Goal: Task Accomplishment & Management: Manage account settings

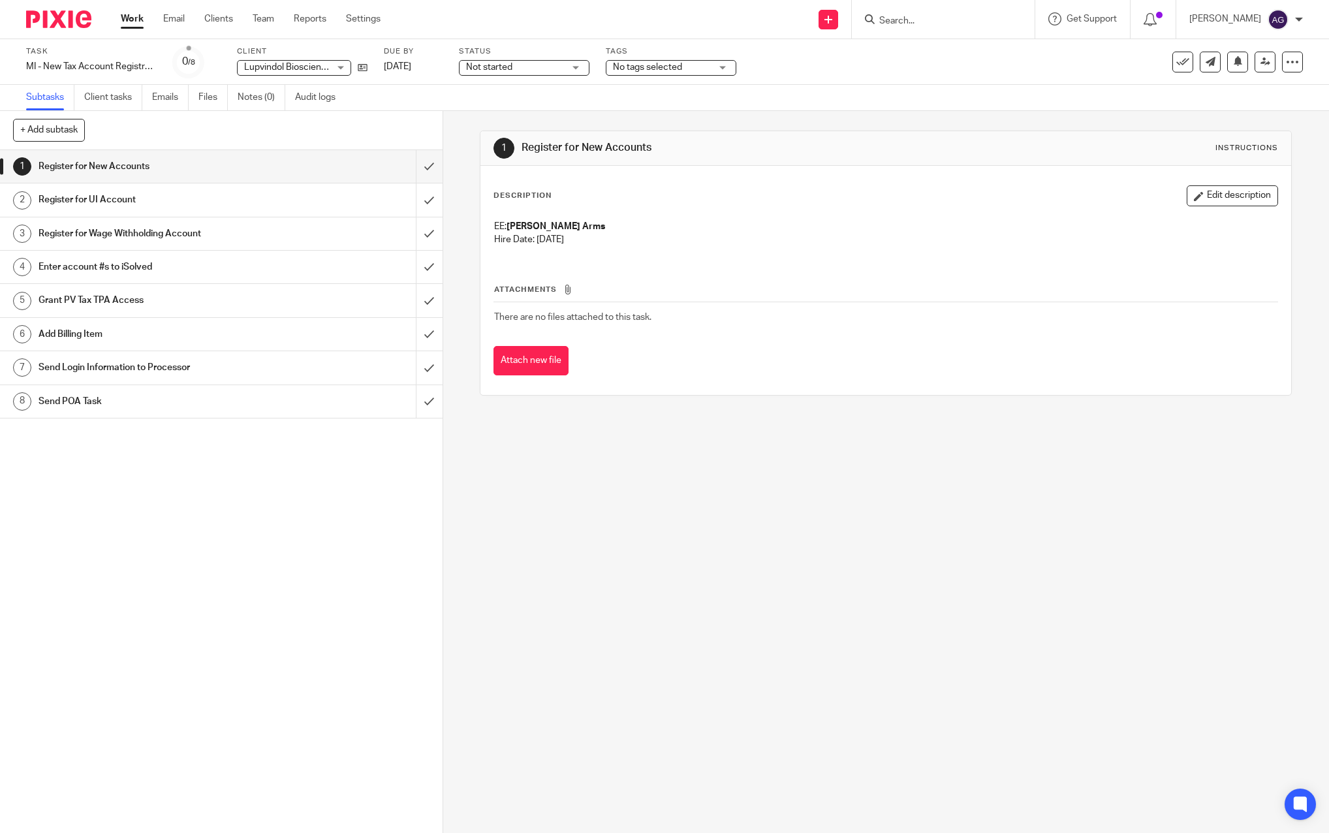
click at [131, 16] on link "Work" at bounding box center [132, 18] width 23 height 13
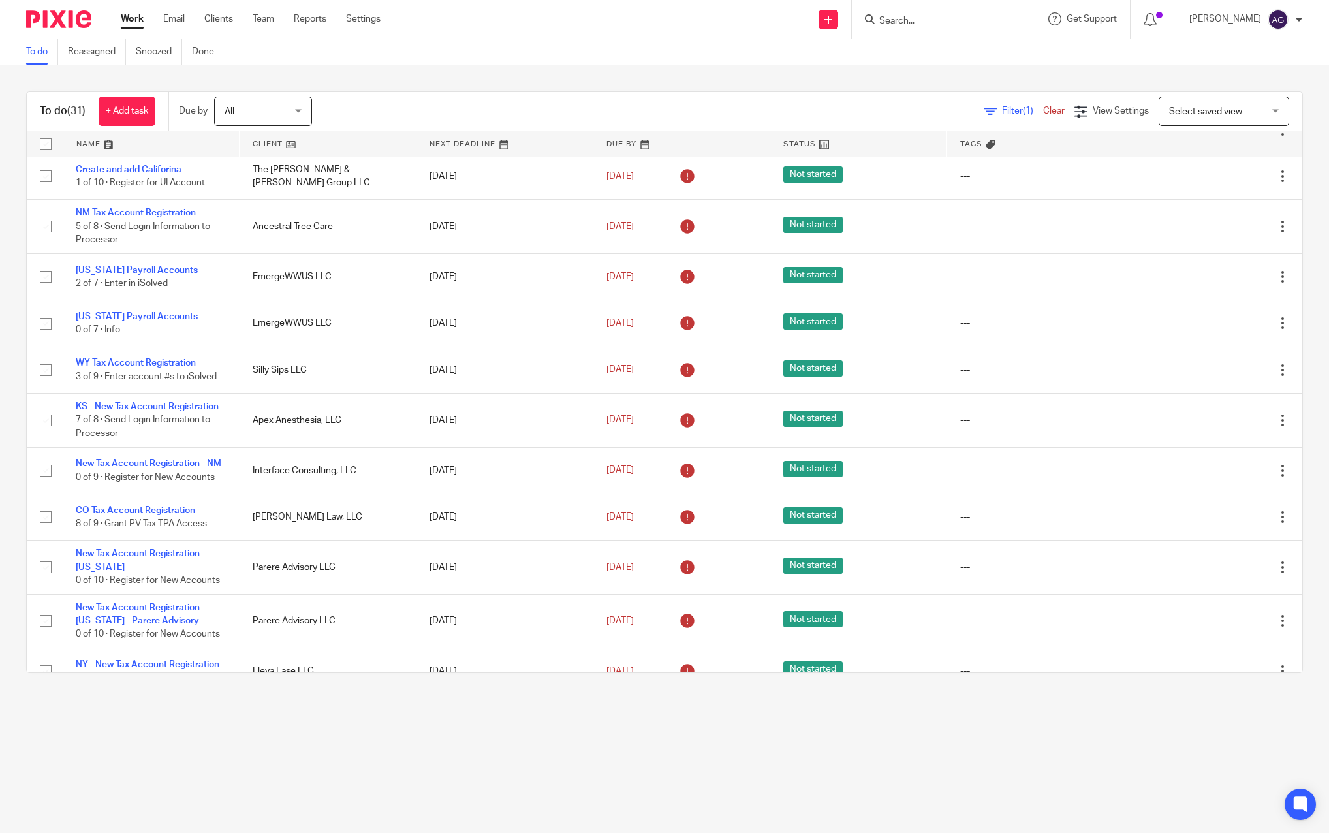
scroll to position [783, 0]
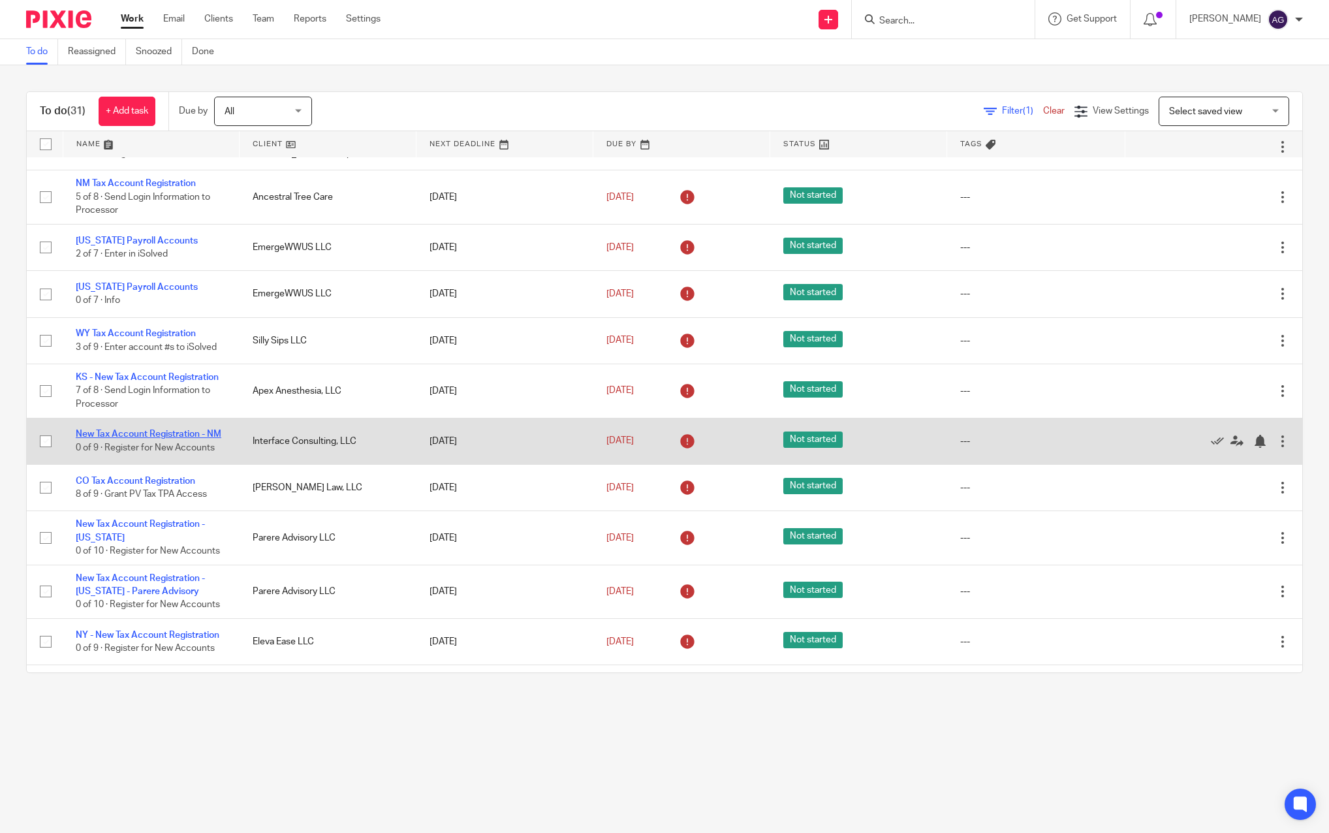
click at [142, 439] on link "New Tax Account Registration - NM" at bounding box center [149, 434] width 146 height 9
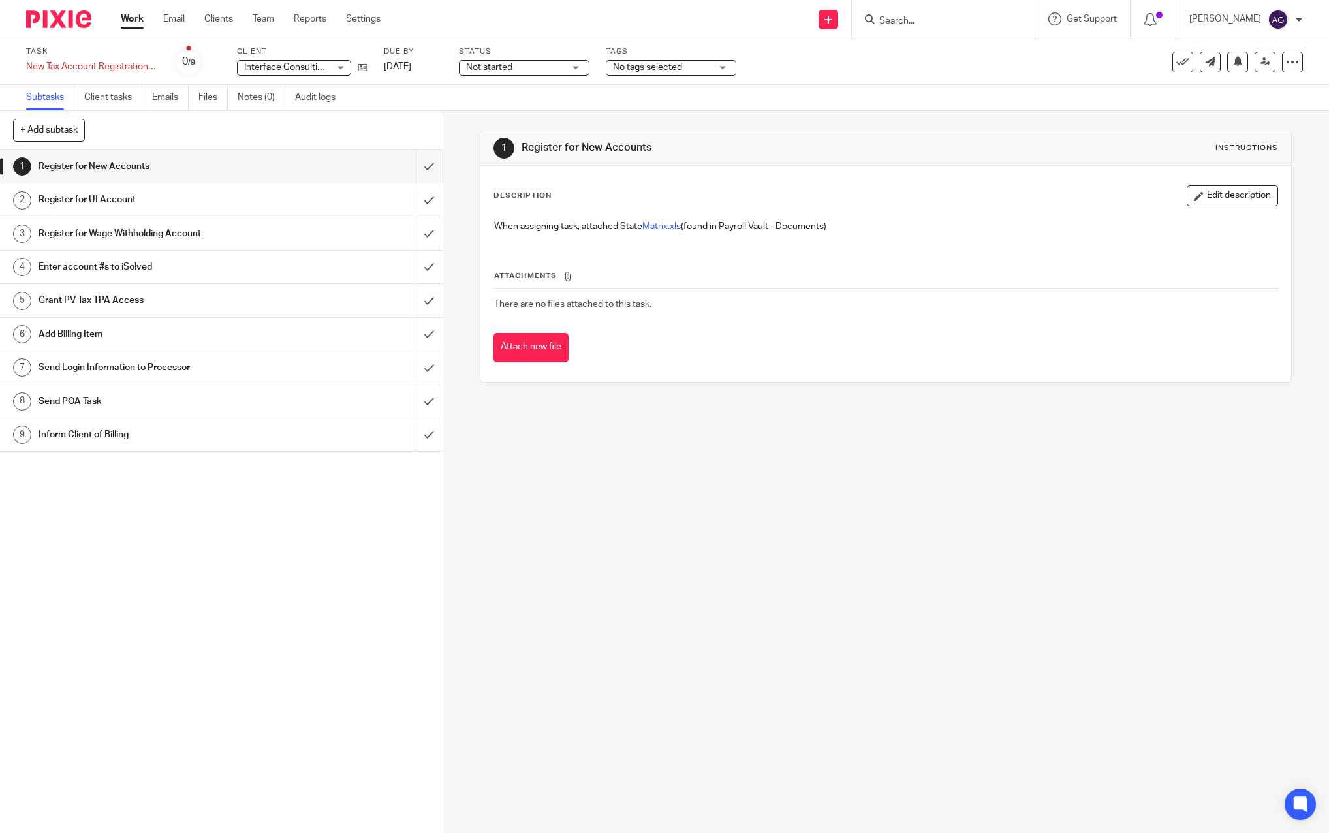
click at [887, 18] on input "Search" at bounding box center [936, 22] width 117 height 12
click at [916, 18] on input "Search" at bounding box center [936, 22] width 117 height 12
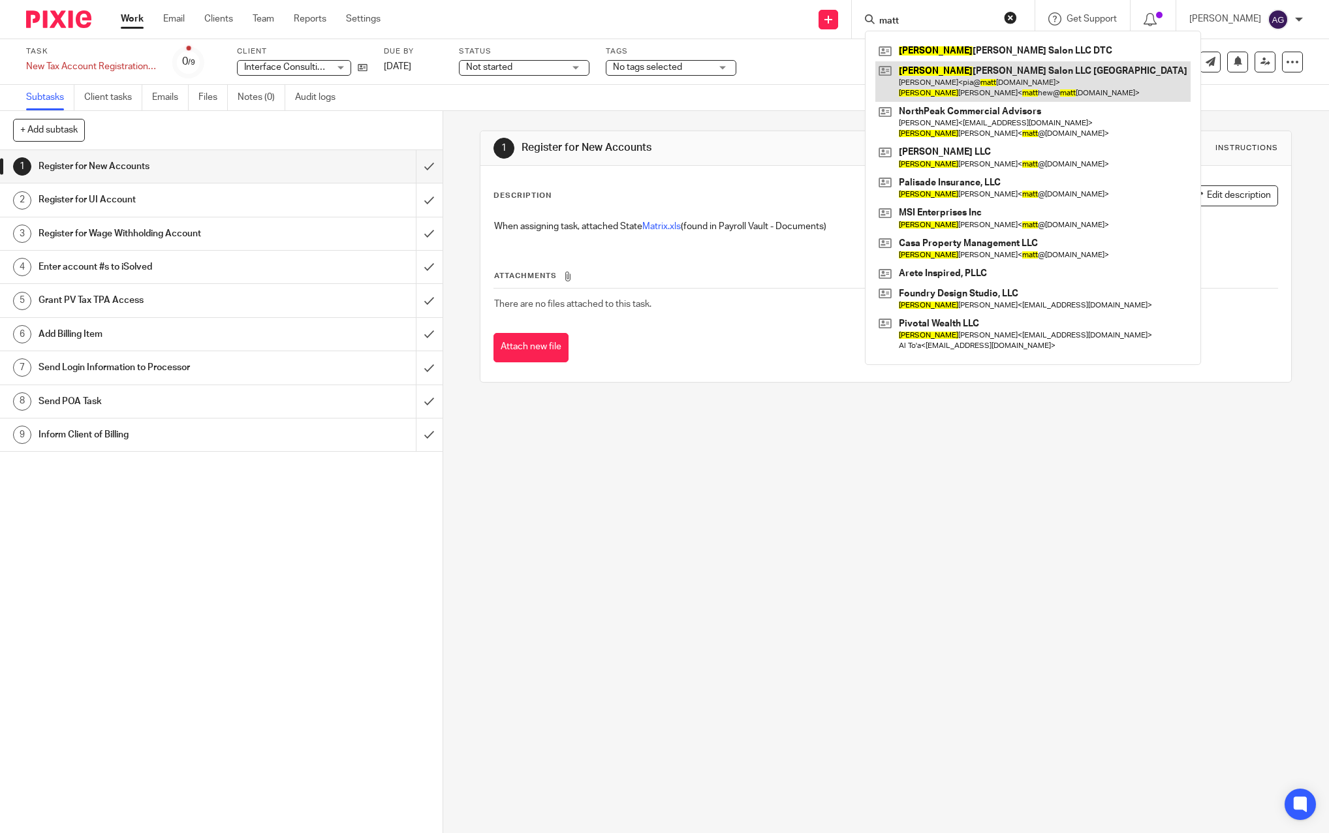
type input "matt"
click at [948, 79] on link at bounding box center [1032, 81] width 315 height 40
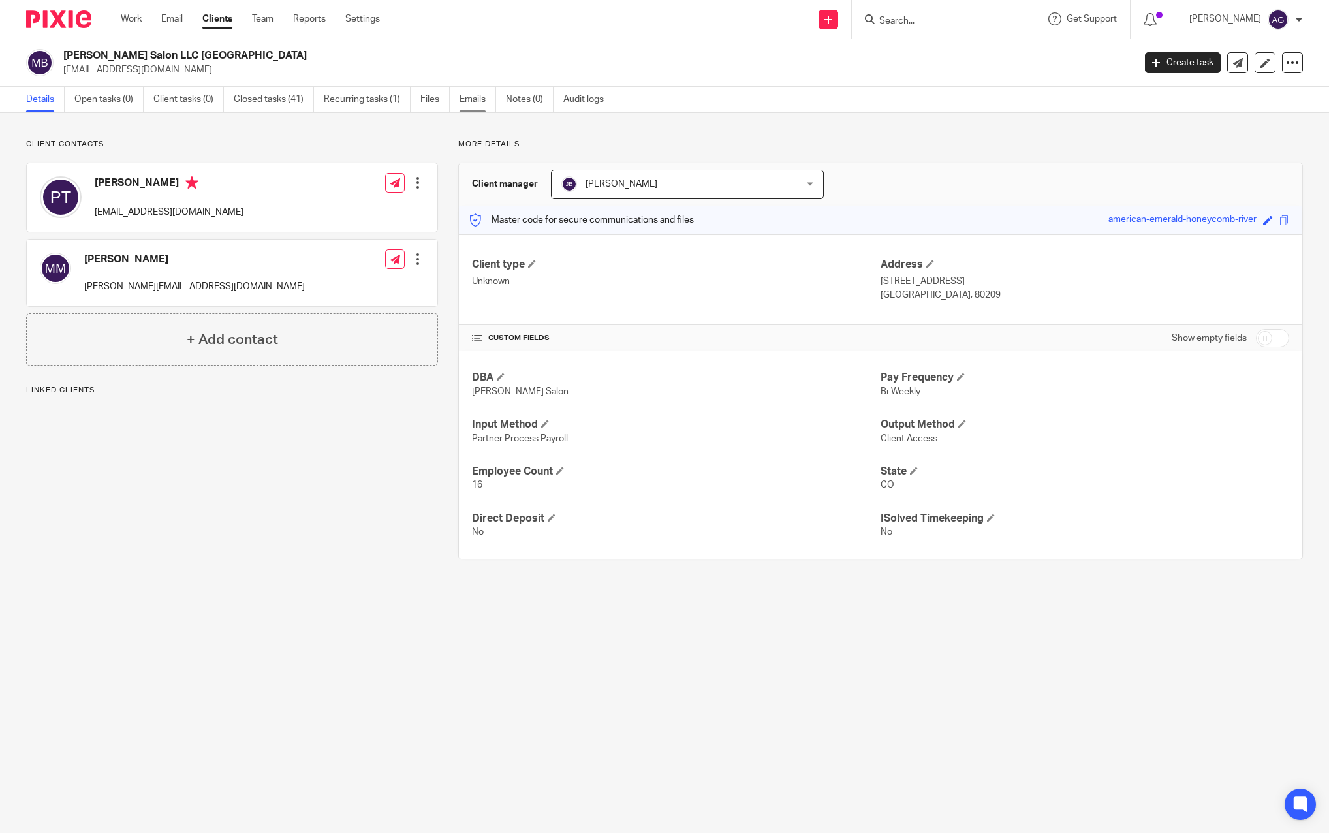
click at [475, 104] on link "Emails" at bounding box center [478, 99] width 37 height 25
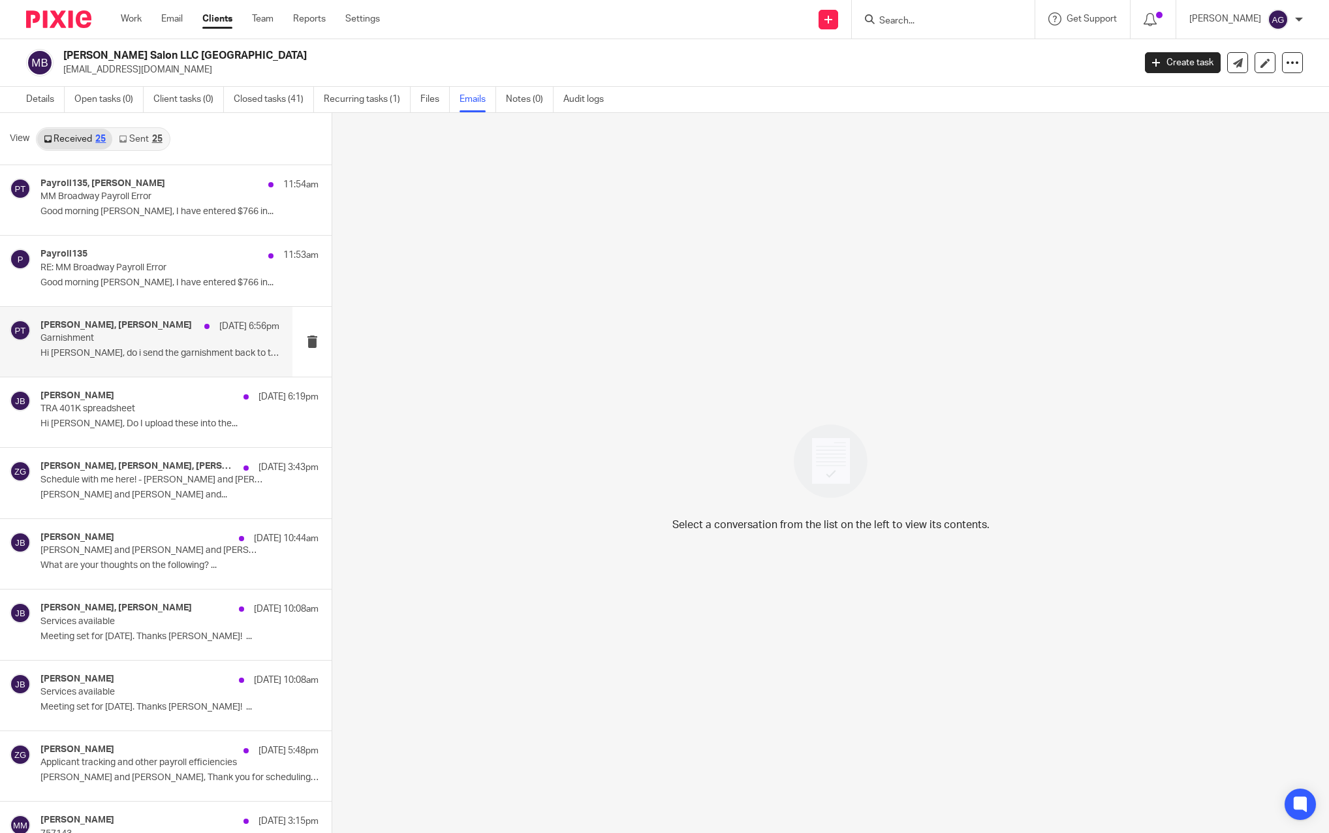
click at [99, 345] on div "[PERSON_NAME], [PERSON_NAME] [DATE] 6:56pm Garnishment Hi [PERSON_NAME], do i s…" at bounding box center [159, 342] width 239 height 44
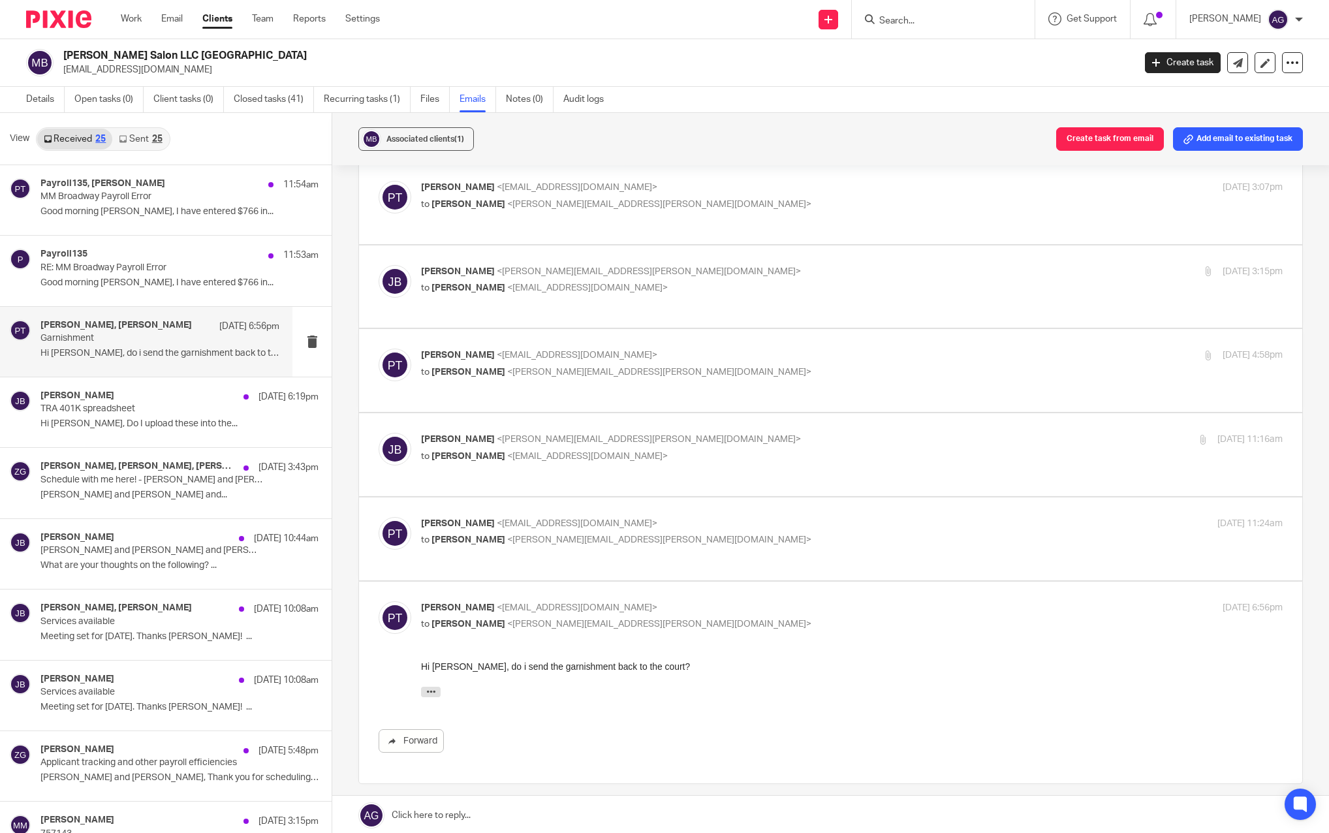
scroll to position [392, 0]
click at [111, 416] on div "Julie Bavouset Sep 18 6:19pm TRA 401K spreadsheet Hi Julie, Do I upload these i…" at bounding box center [159, 412] width 239 height 44
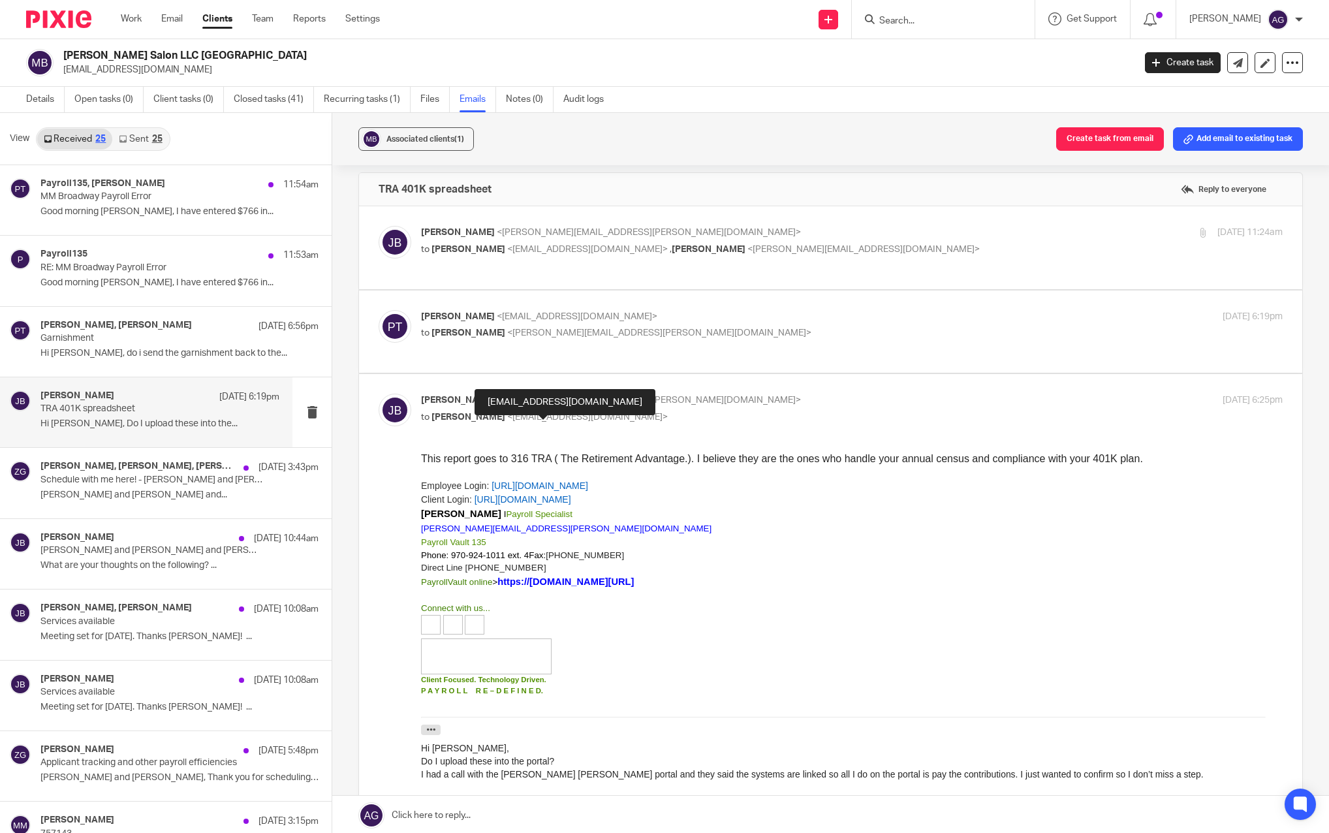
scroll to position [0, 0]
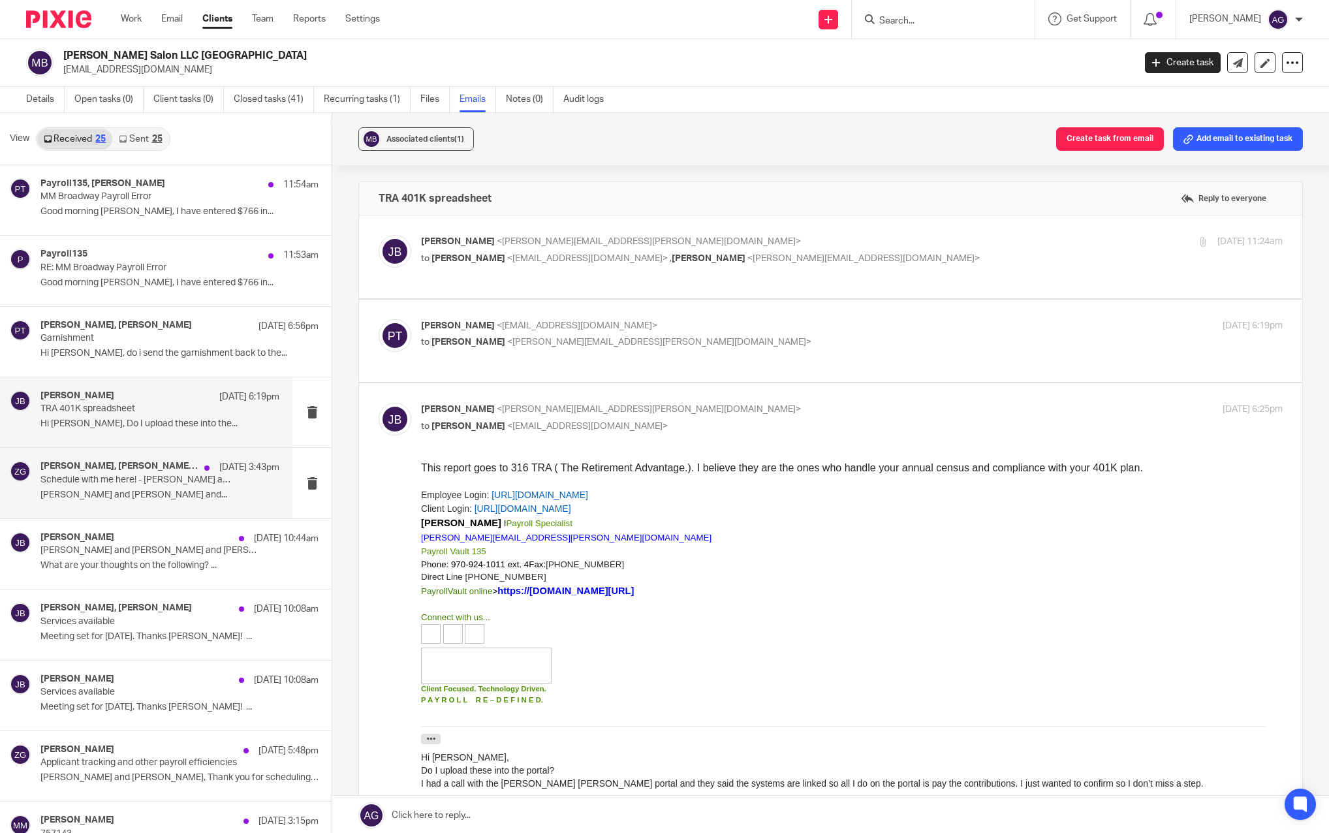
click at [97, 467] on h4 "Pia Torres, Julie Bavouset, Zane Glover, Matthew Morris" at bounding box center [118, 466] width 157 height 11
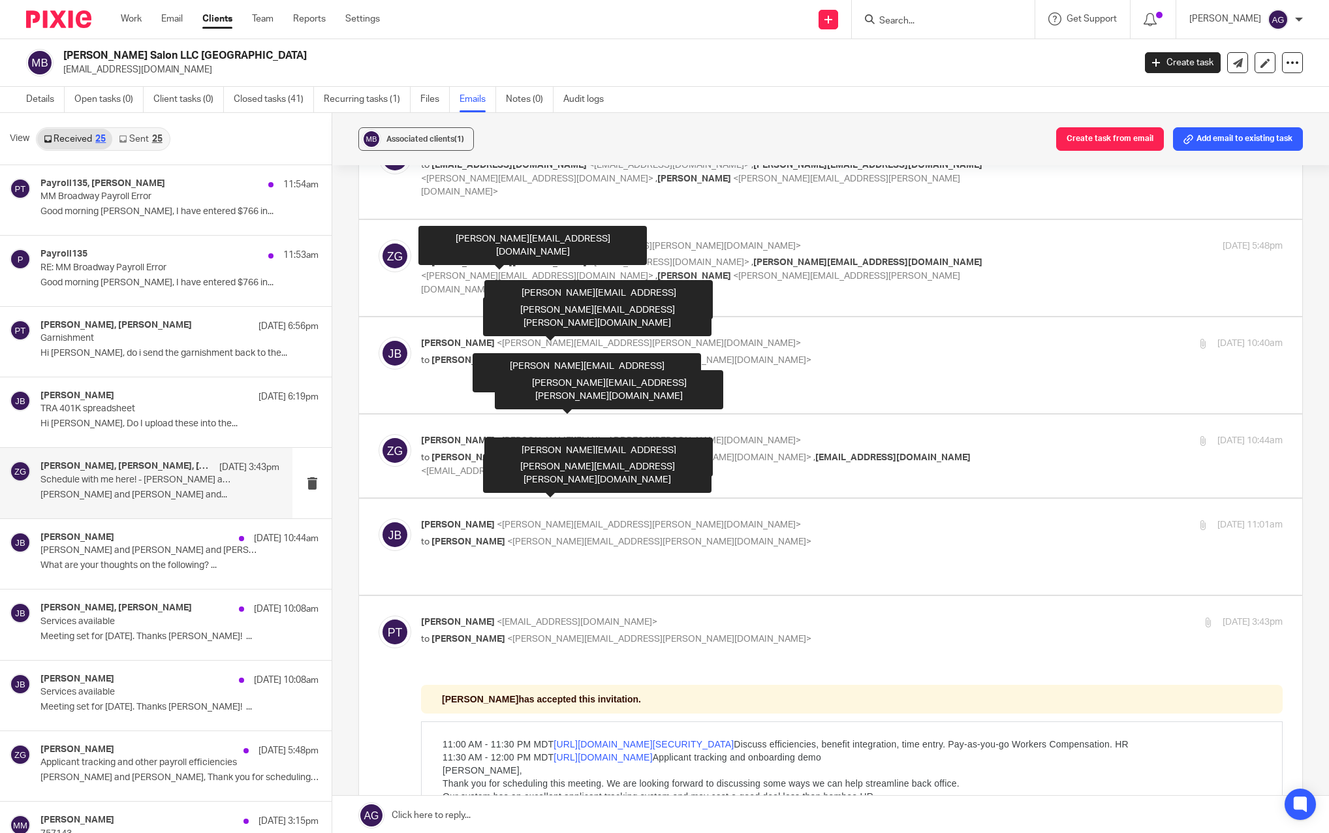
scroll to position [196, 0]
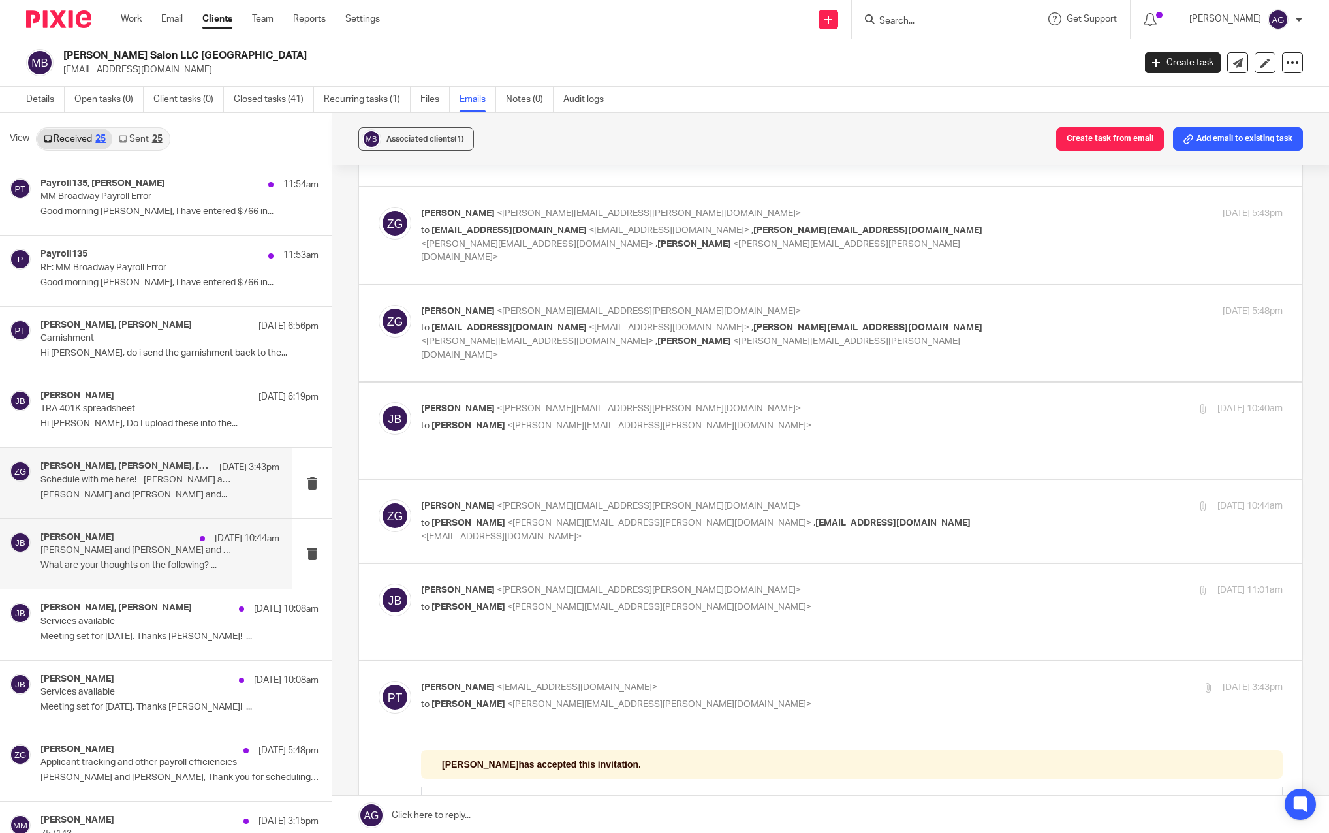
click at [92, 550] on p "MATTHEW Morris and Payroll Vault - Julie and Zane - applicant tracking - onboar…" at bounding box center [135, 550] width 191 height 11
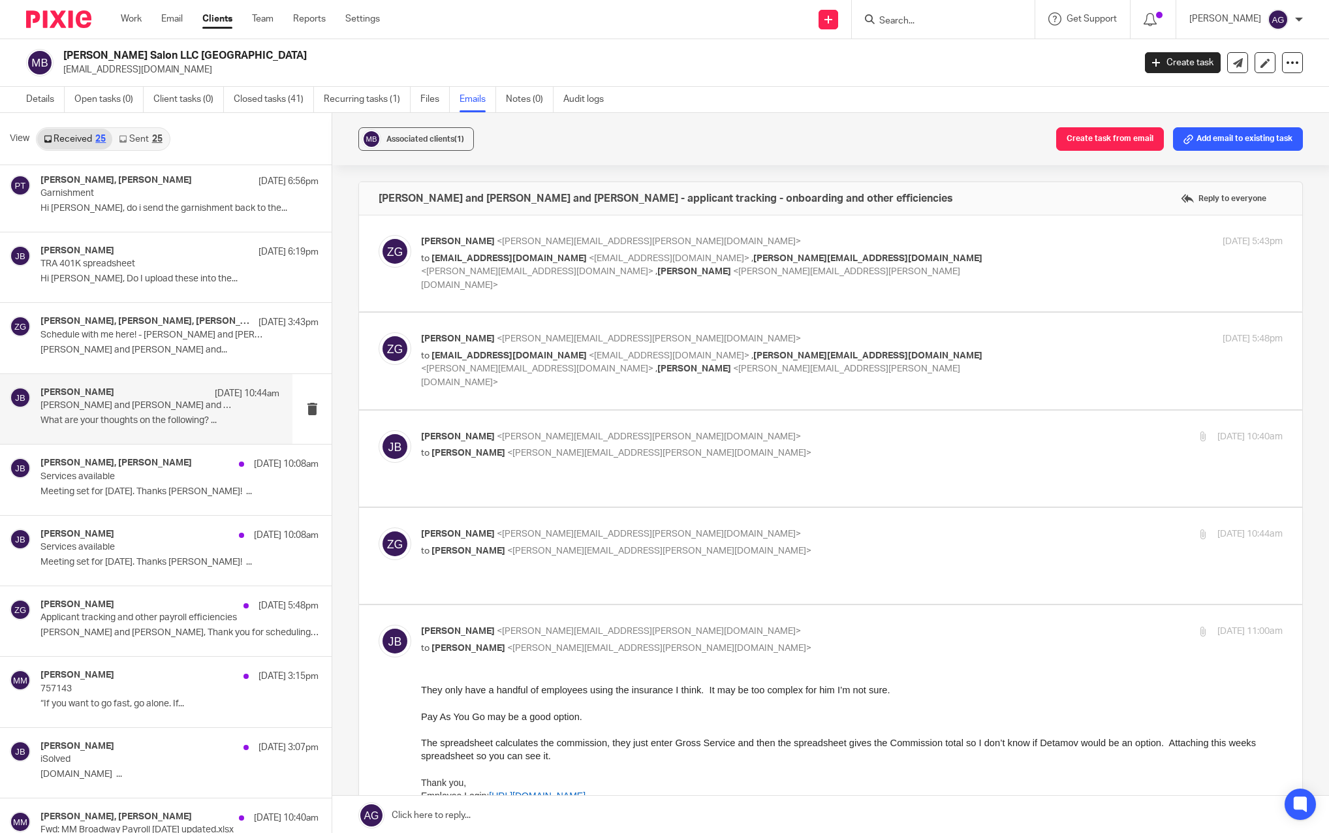
scroll to position [131, 0]
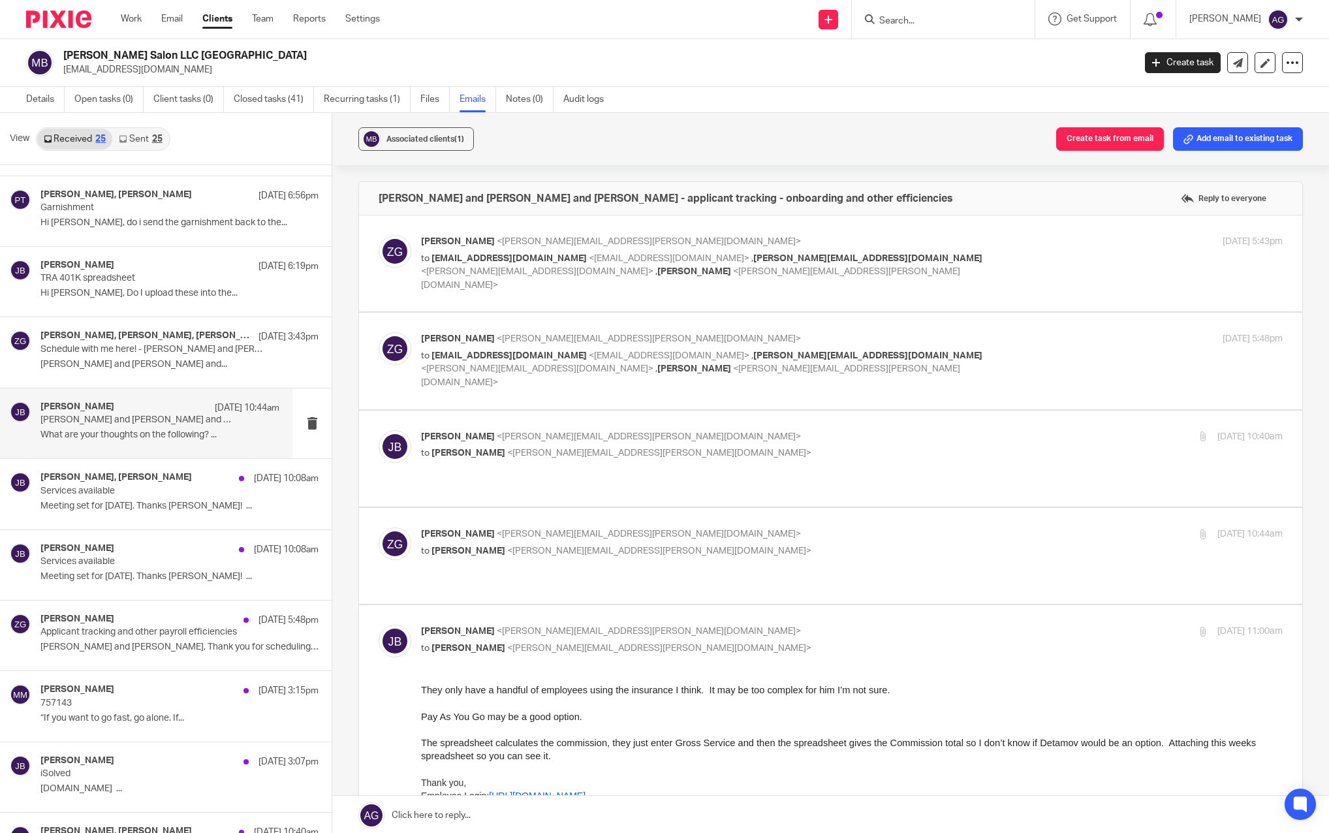
click at [149, 136] on link "Sent 25" at bounding box center [140, 139] width 56 height 21
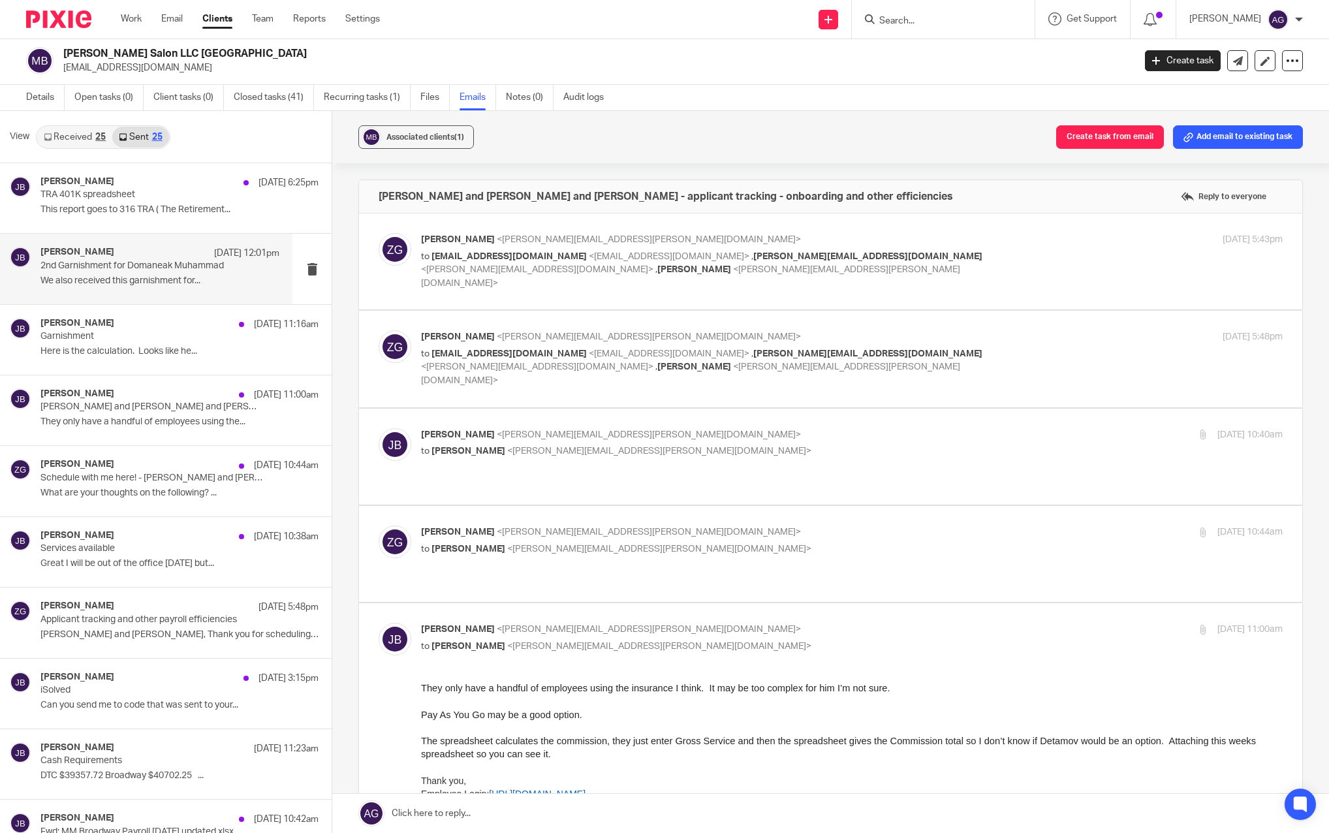
click at [133, 266] on p "2nd Garnishment for Domaneak Muhammad" at bounding box center [135, 265] width 191 height 11
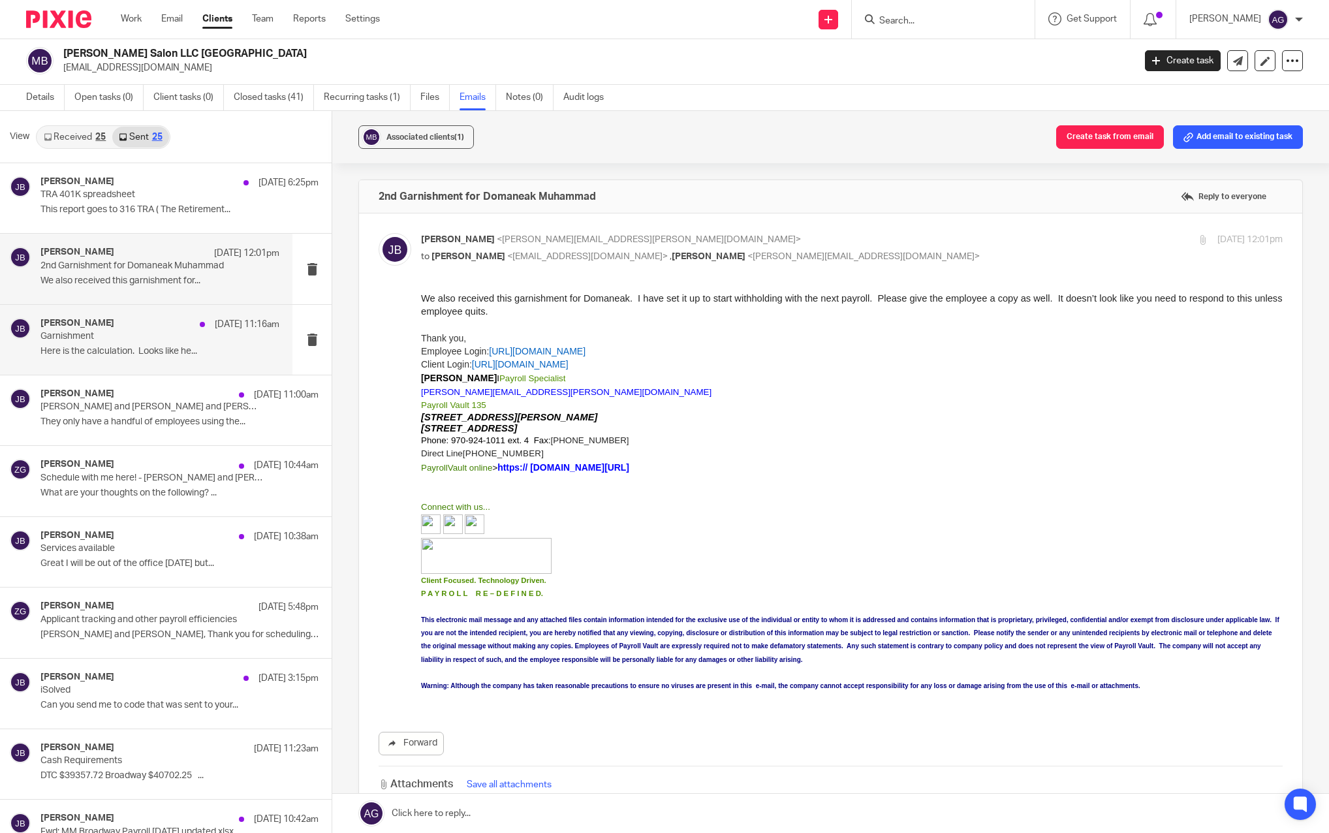
scroll to position [0, 0]
click at [118, 266] on p "2nd Garnishment for Domaneak Muhammad" at bounding box center [135, 265] width 191 height 11
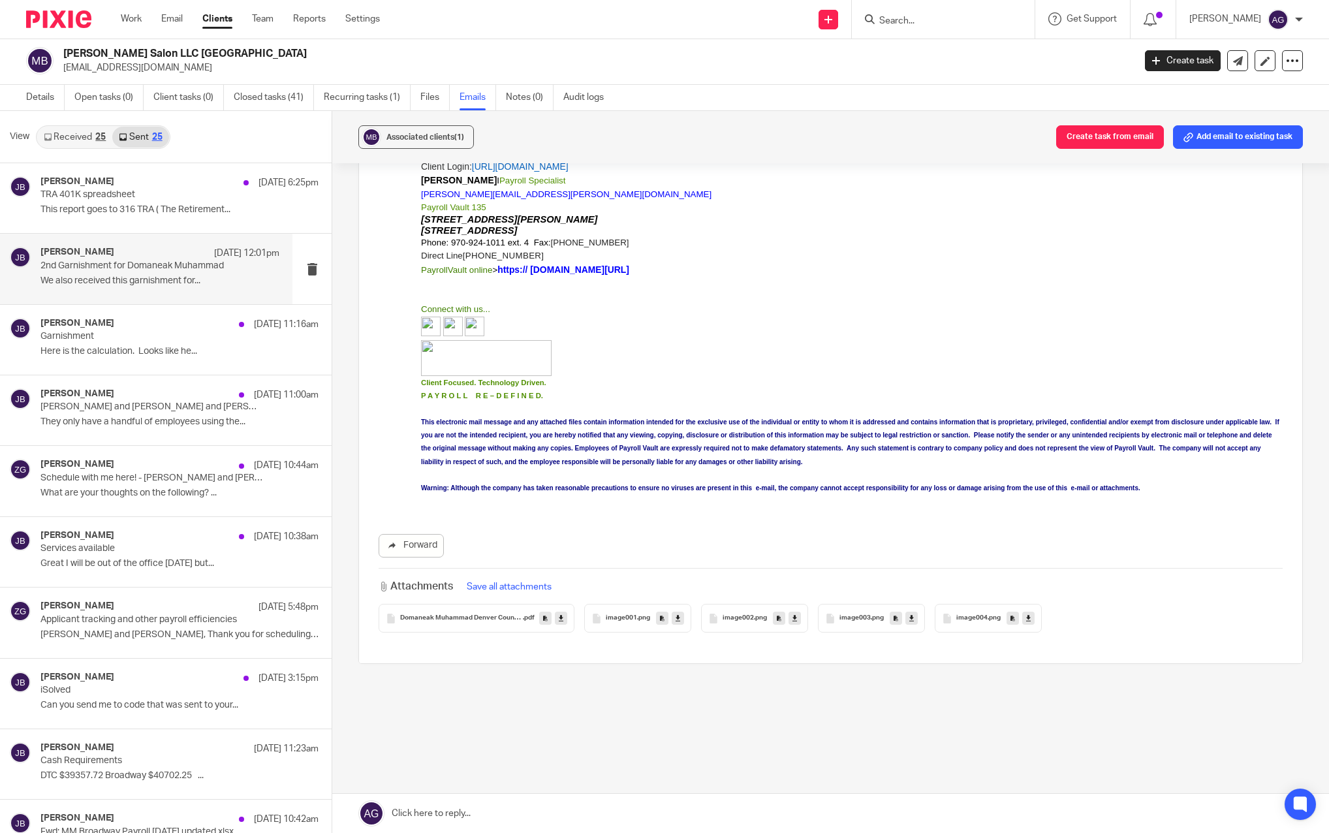
scroll to position [198, 0]
click at [449, 613] on div "Domaneak Muhammad Denver County #2 .pdf" at bounding box center [477, 617] width 196 height 29
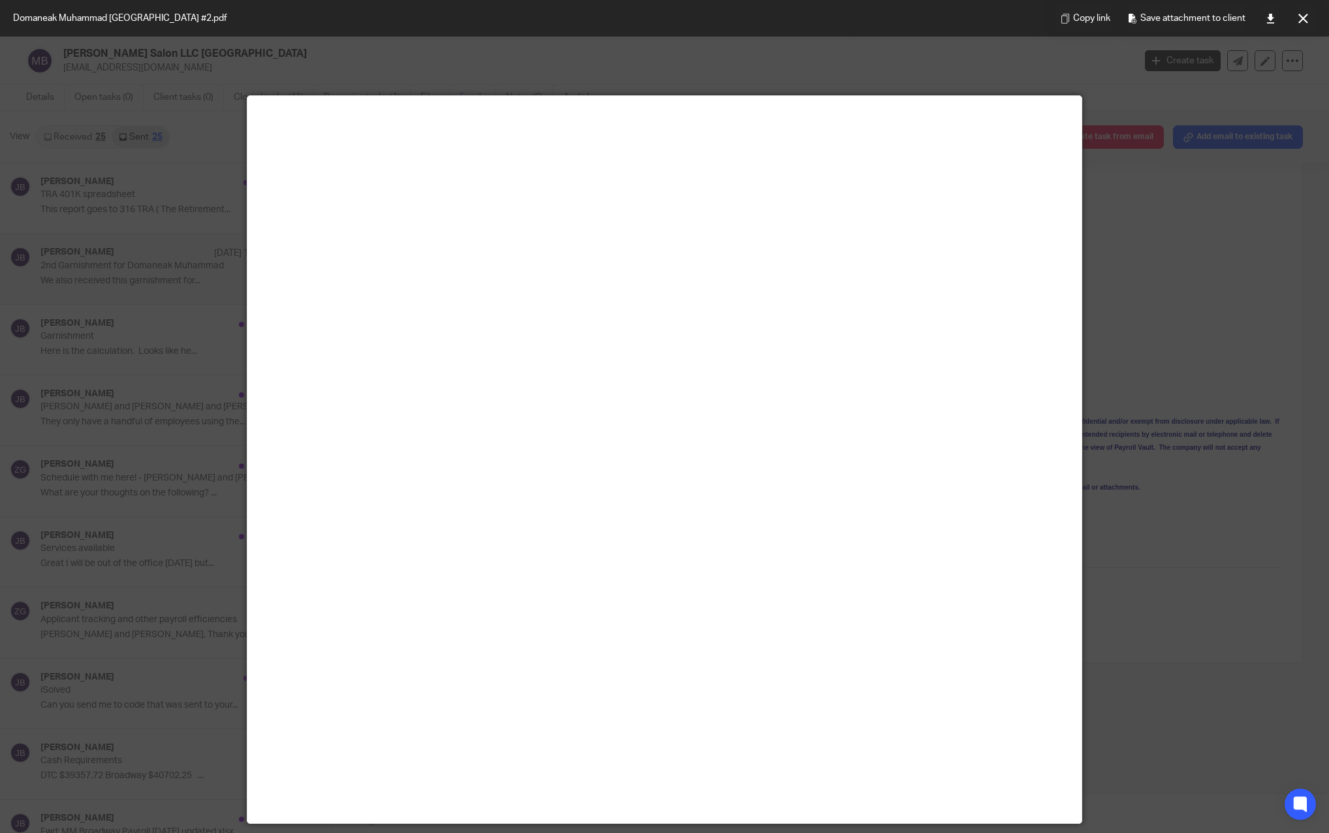
scroll to position [0, 0]
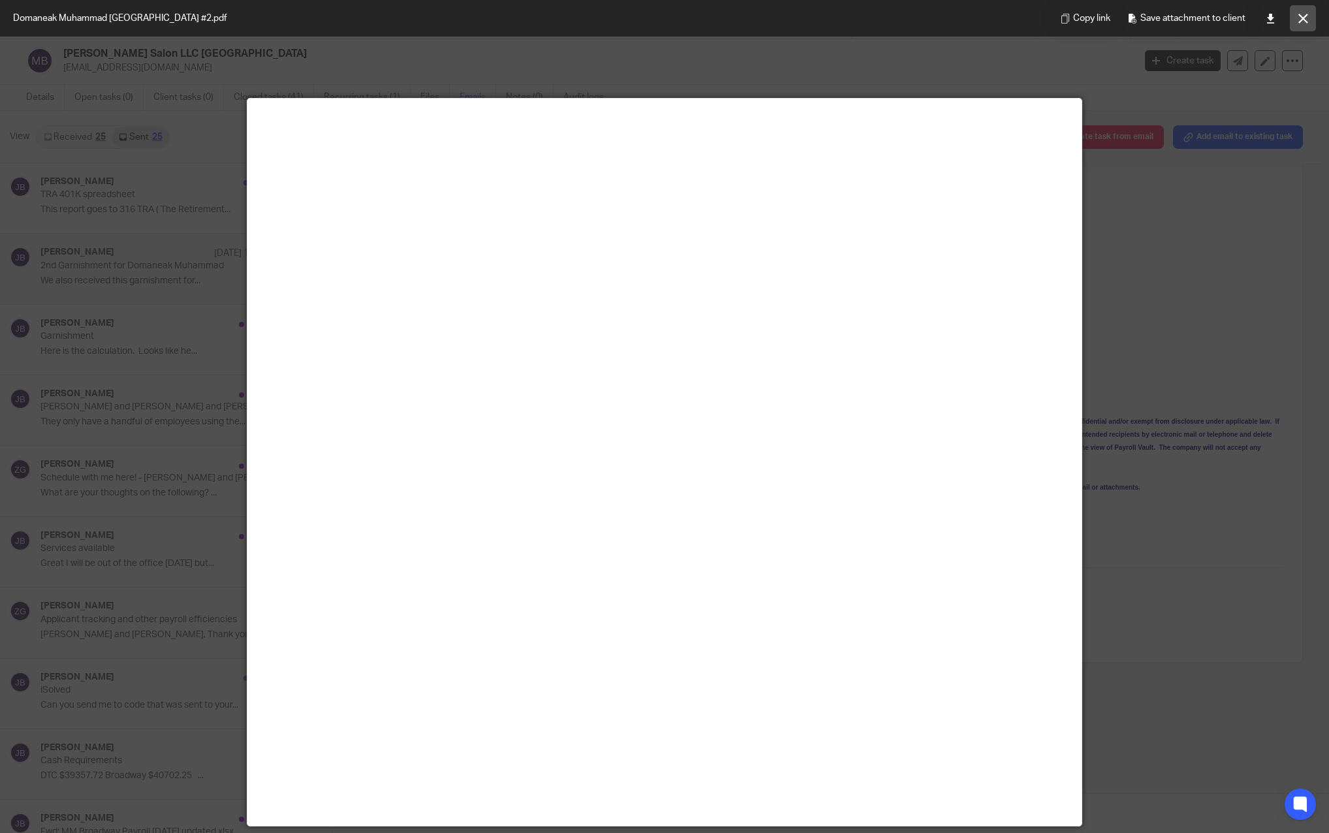
drag, startPoint x: 1307, startPoint y: 15, endPoint x: 1219, endPoint y: 143, distance: 155.4
click at [1307, 15] on icon at bounding box center [1303, 19] width 10 height 10
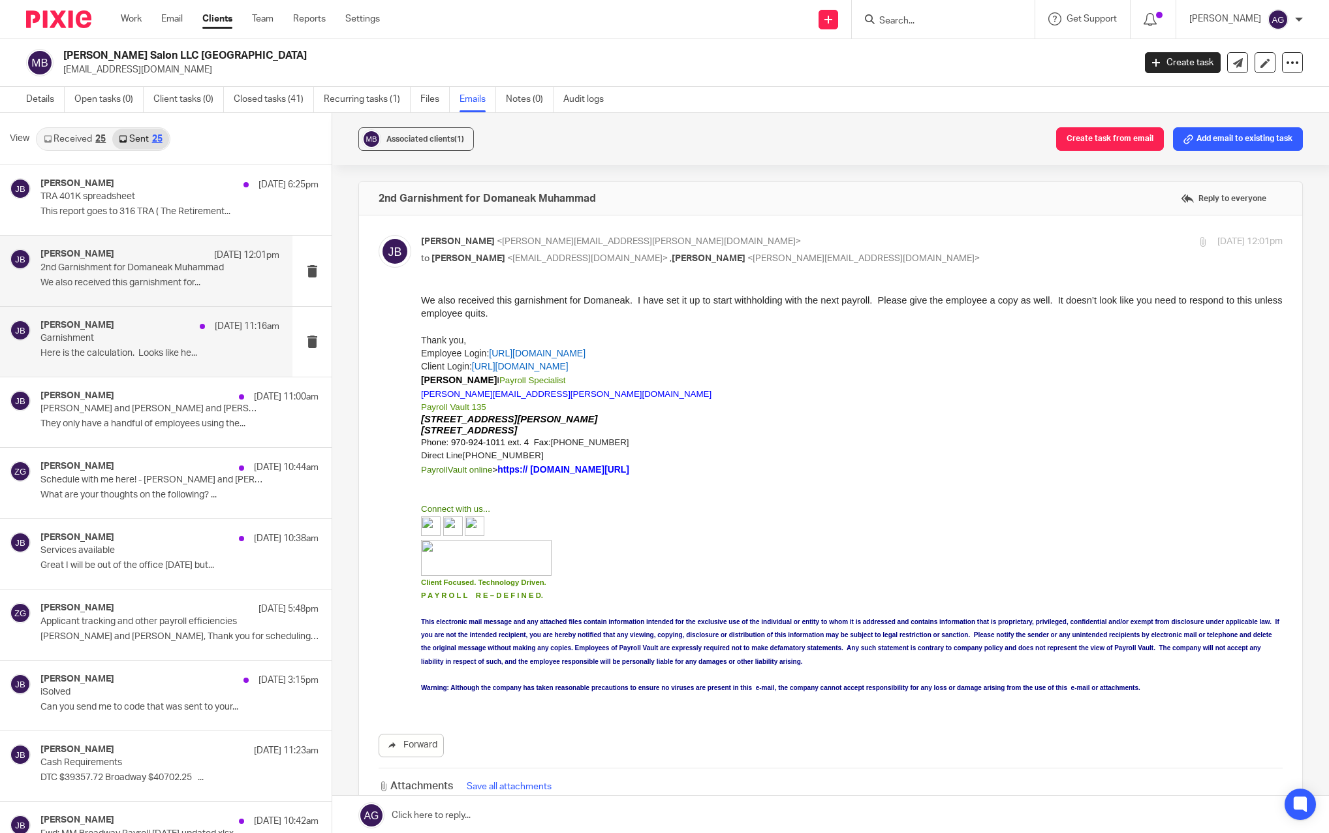
click at [131, 341] on p "Garnishment" at bounding box center [135, 338] width 191 height 11
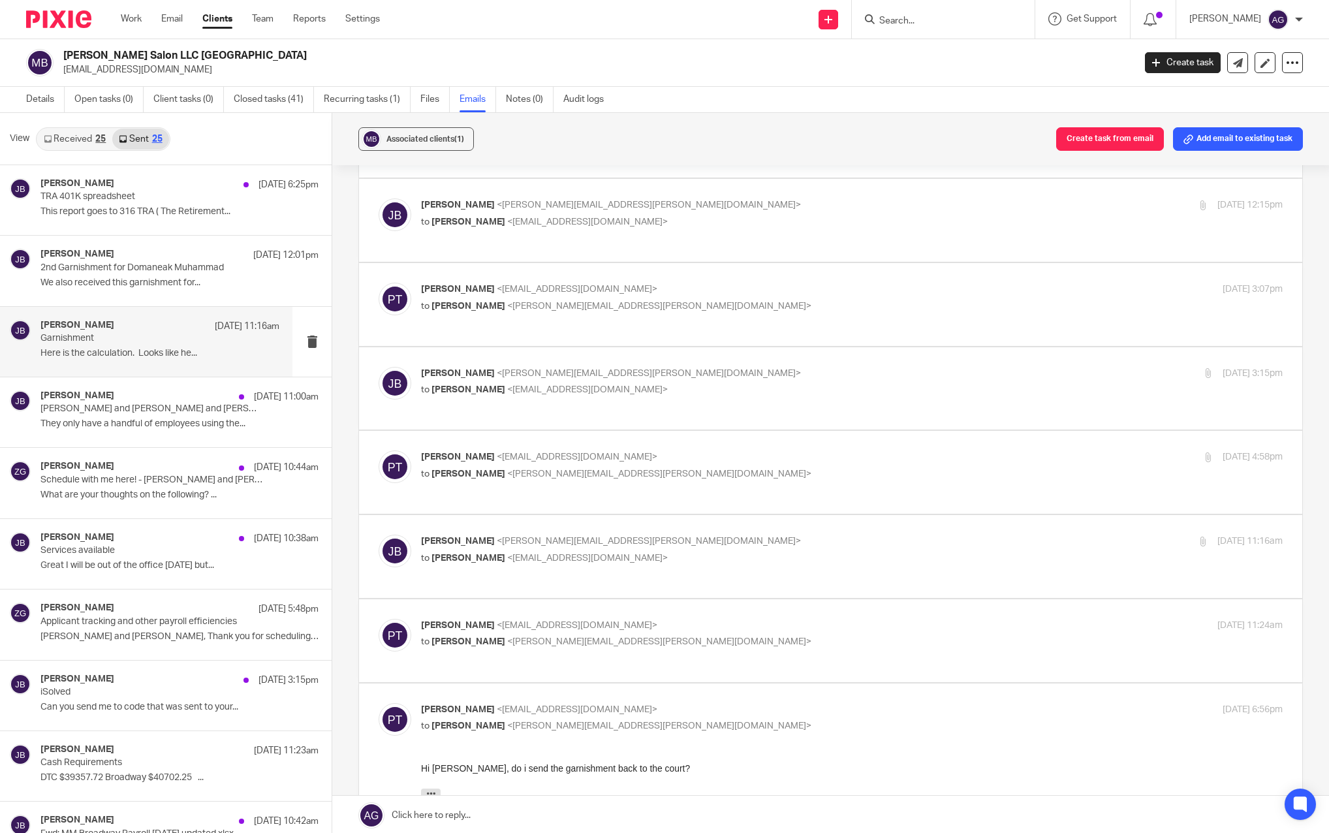
scroll to position [258, 0]
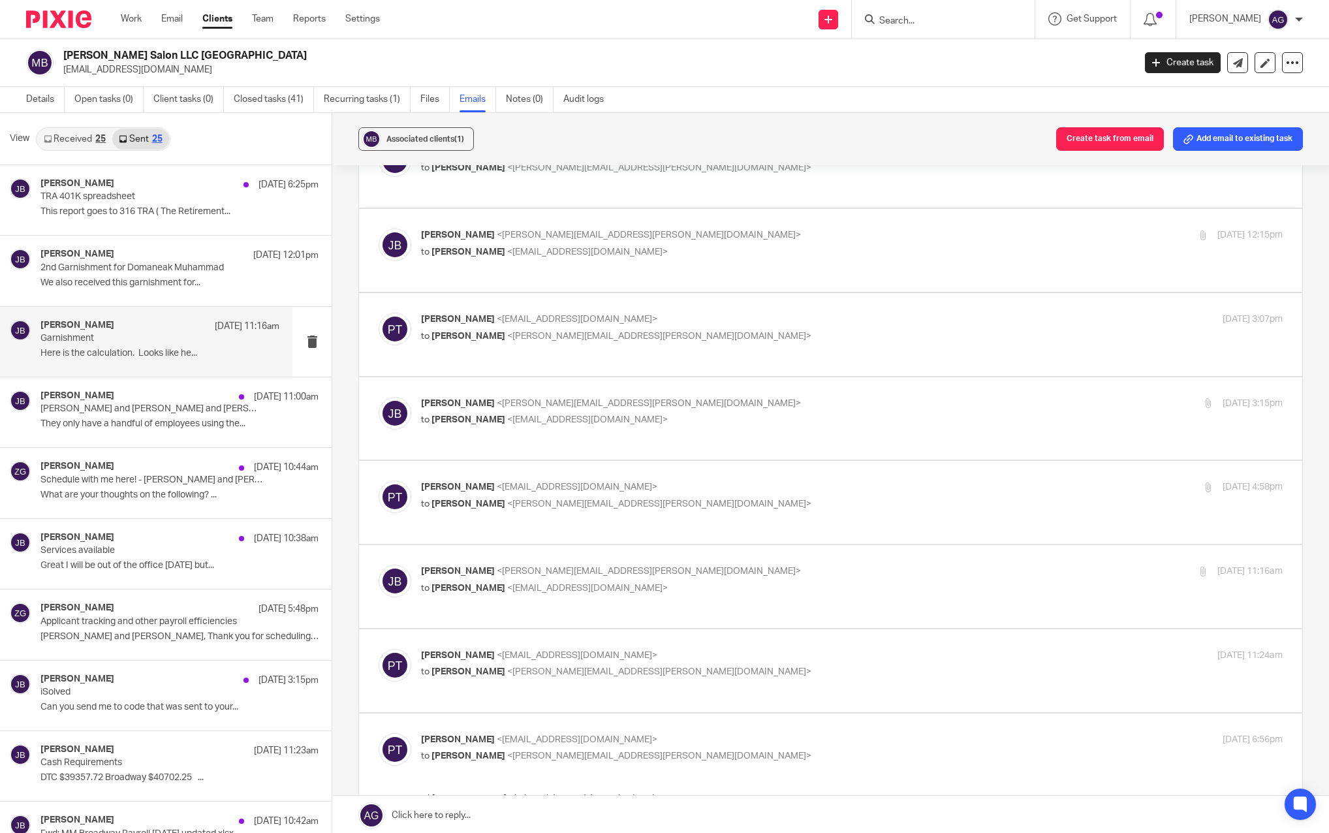
click at [513, 582] on p "to Pia Torres <pia@matthewmorrissalon.com>" at bounding box center [708, 589] width 574 height 14
checkbox input "true"
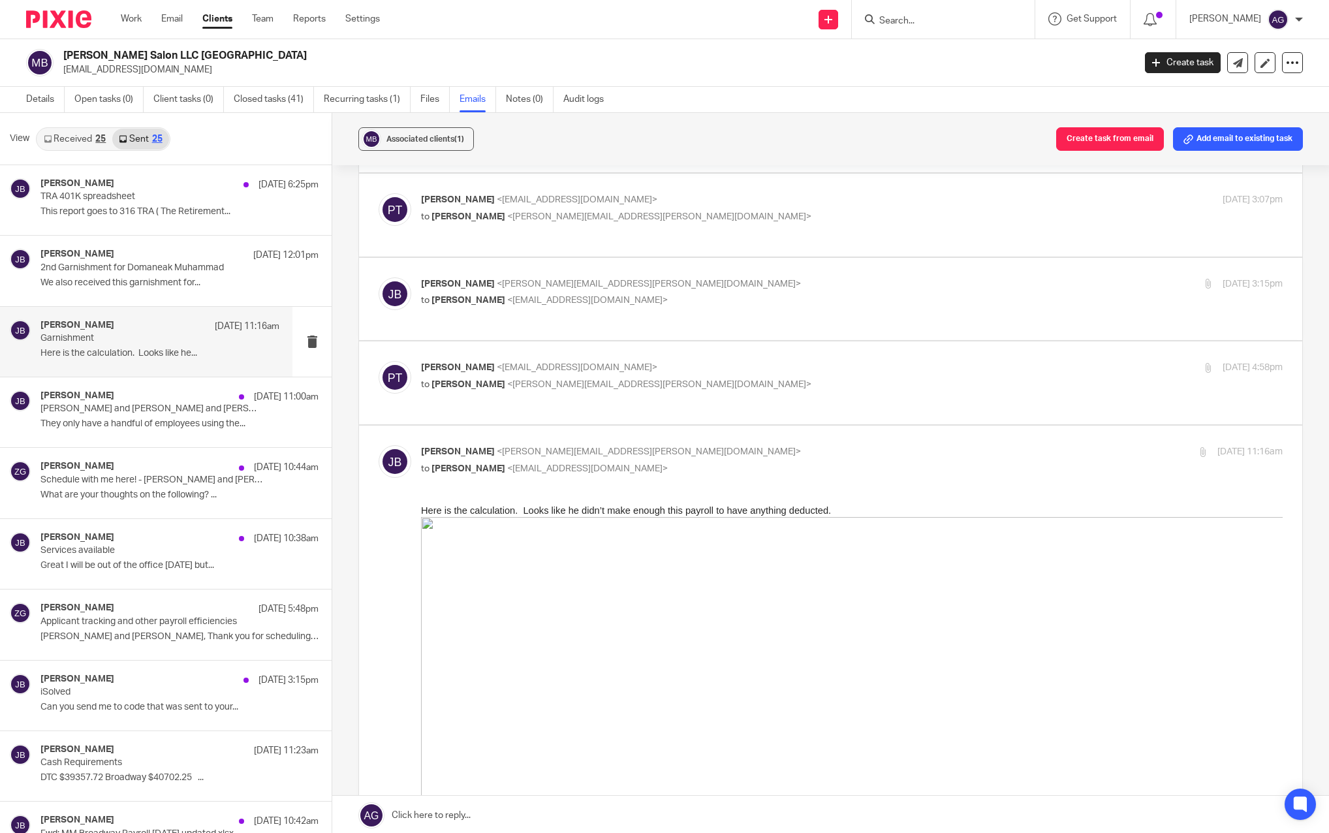
scroll to position [389, 0]
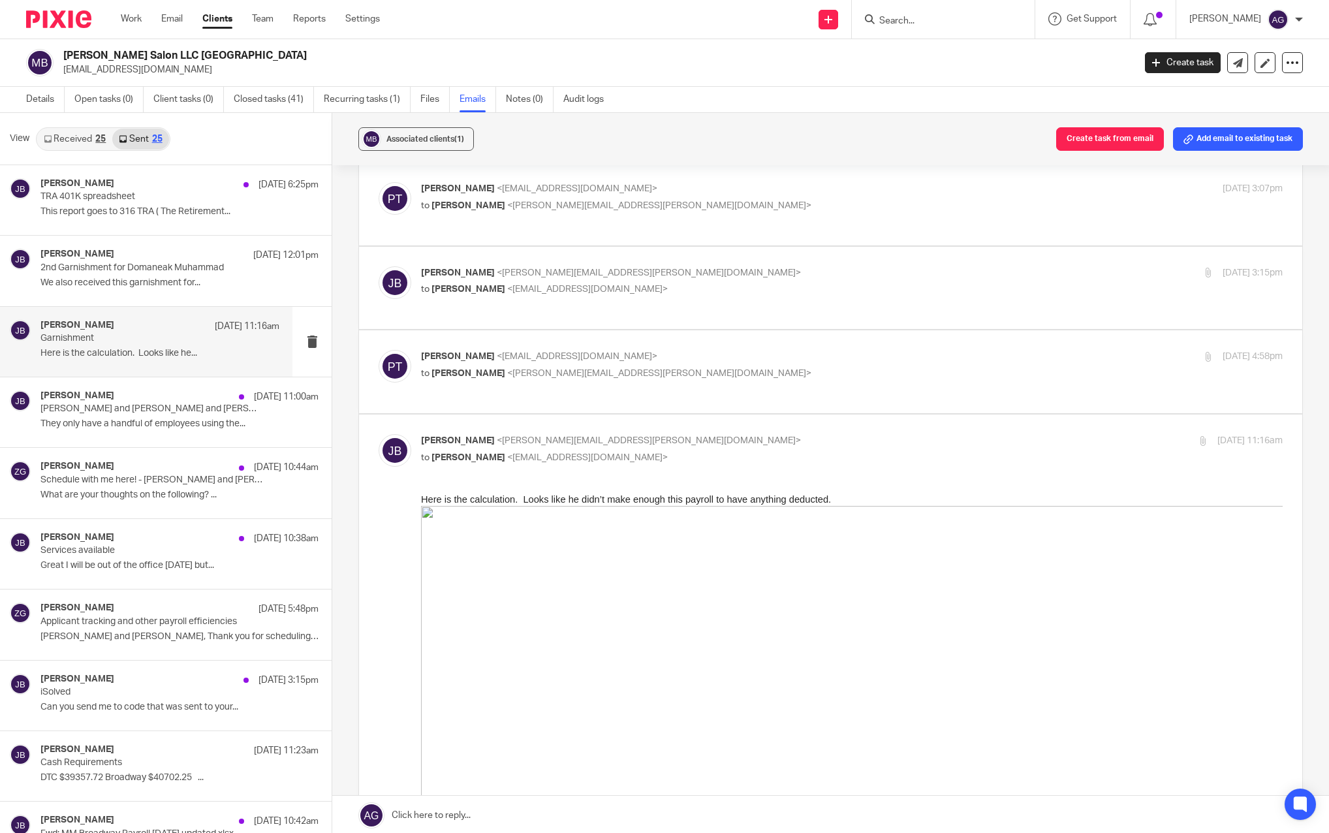
click at [599, 591] on img at bounding box center [867, 692] width 892 height 373
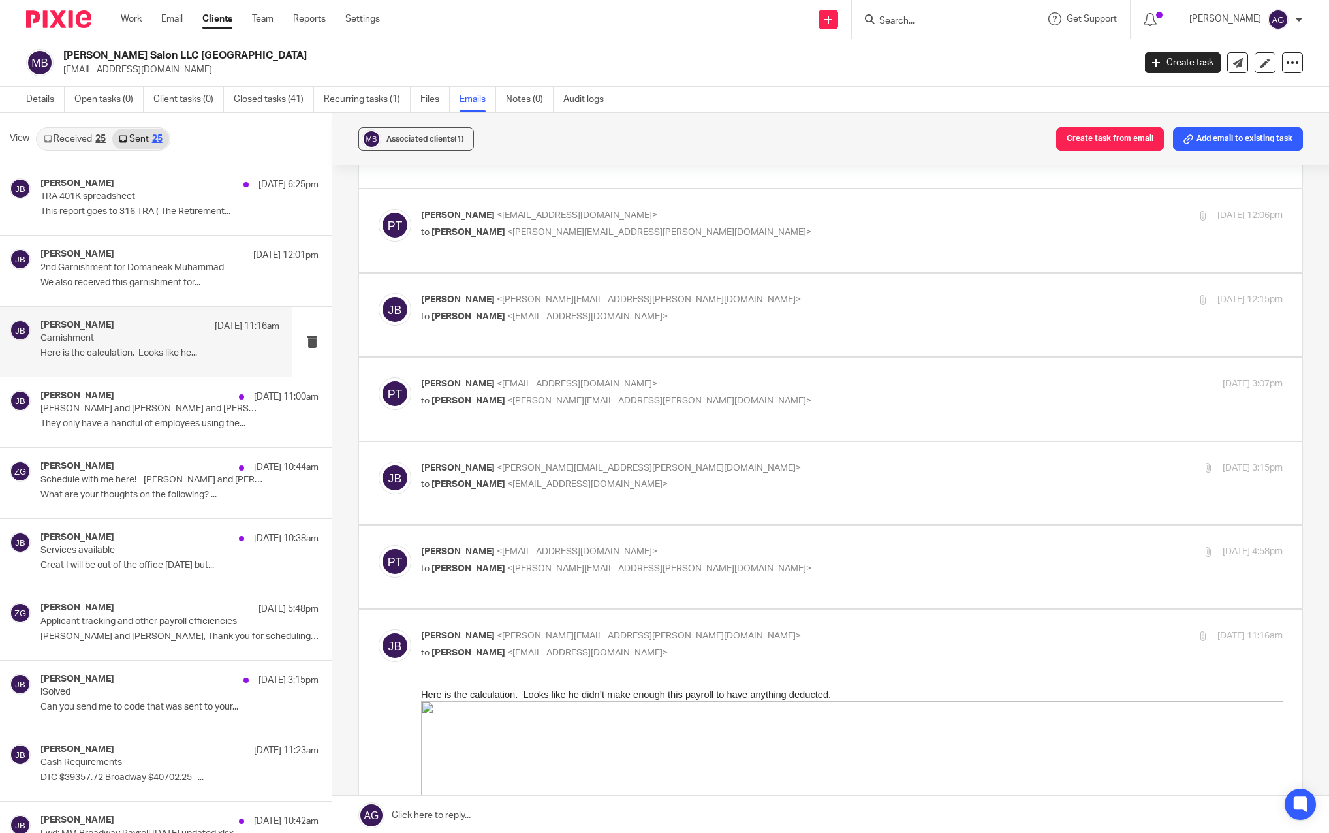
scroll to position [193, 0]
click at [577, 546] on p "Pia Torres <pia@matthewmorrissalon.com>" at bounding box center [708, 553] width 574 height 14
checkbox input "true"
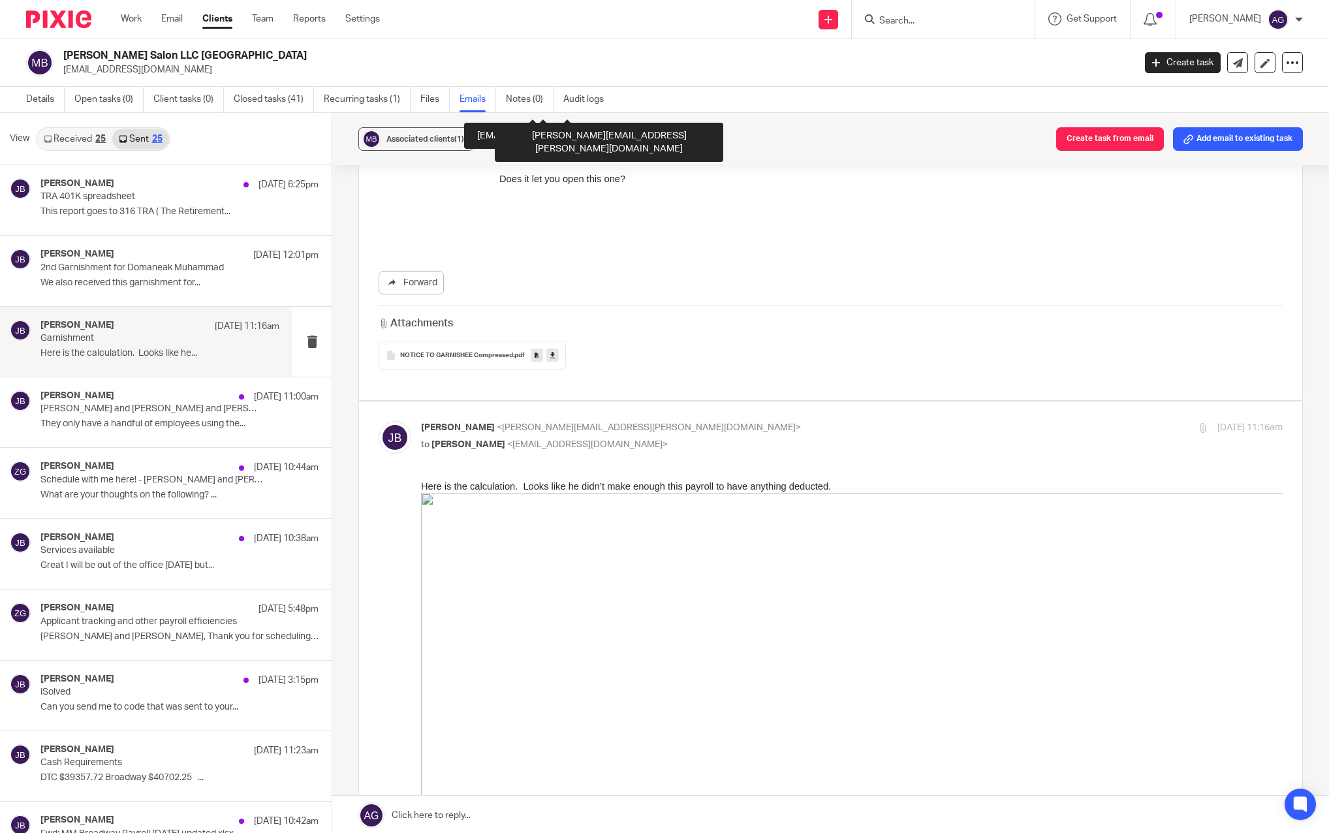
scroll to position [2413, 0]
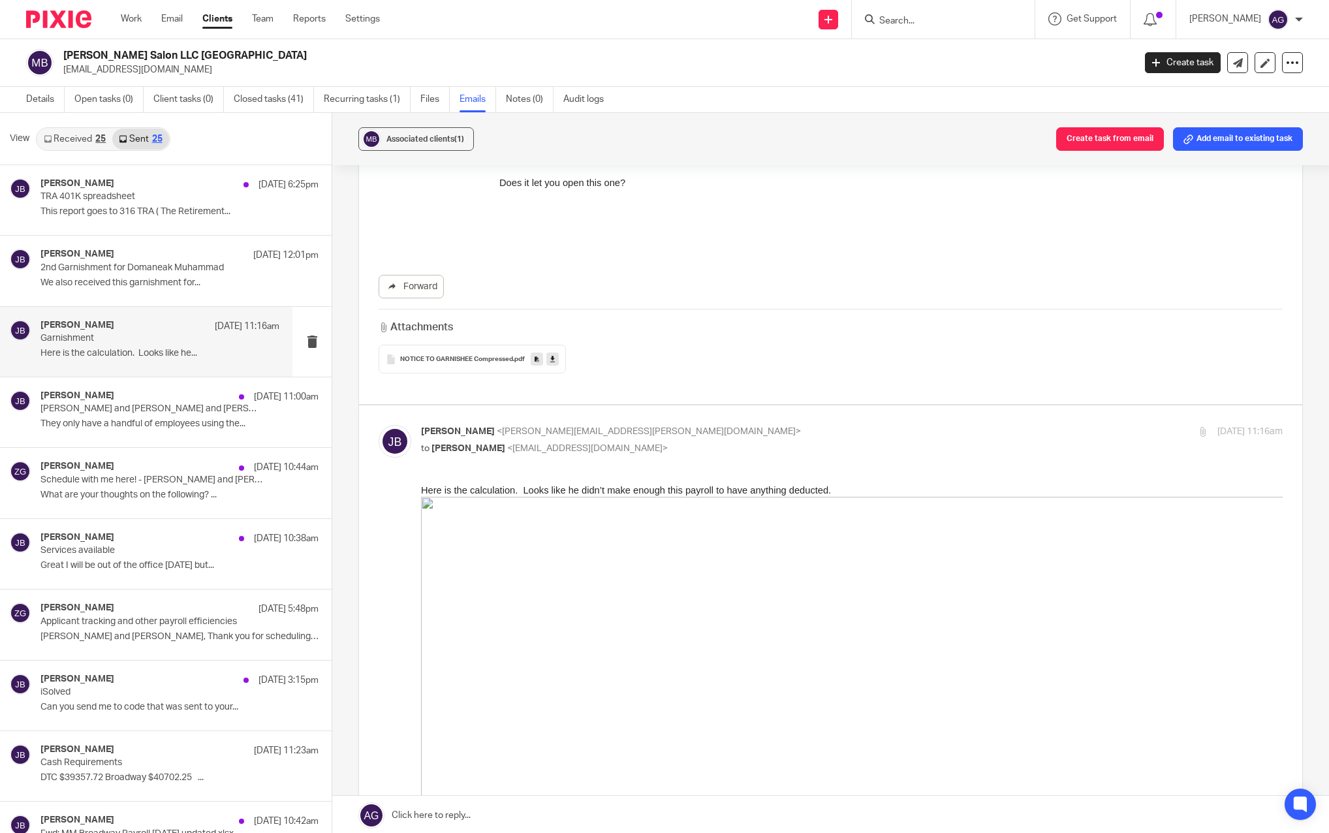
click at [460, 356] on span "NOTICE TO GARNISHEE Compressed" at bounding box center [456, 360] width 113 height 8
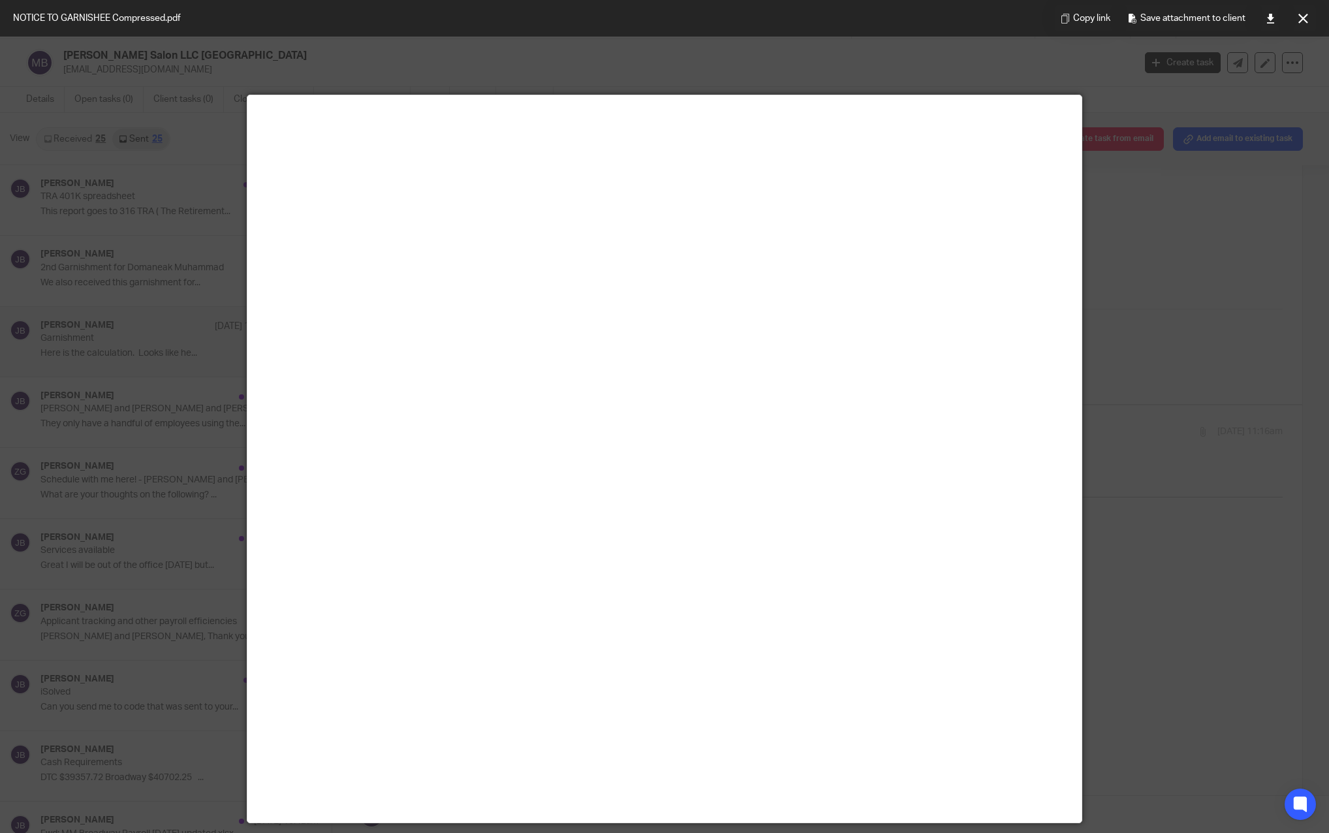
scroll to position [0, 0]
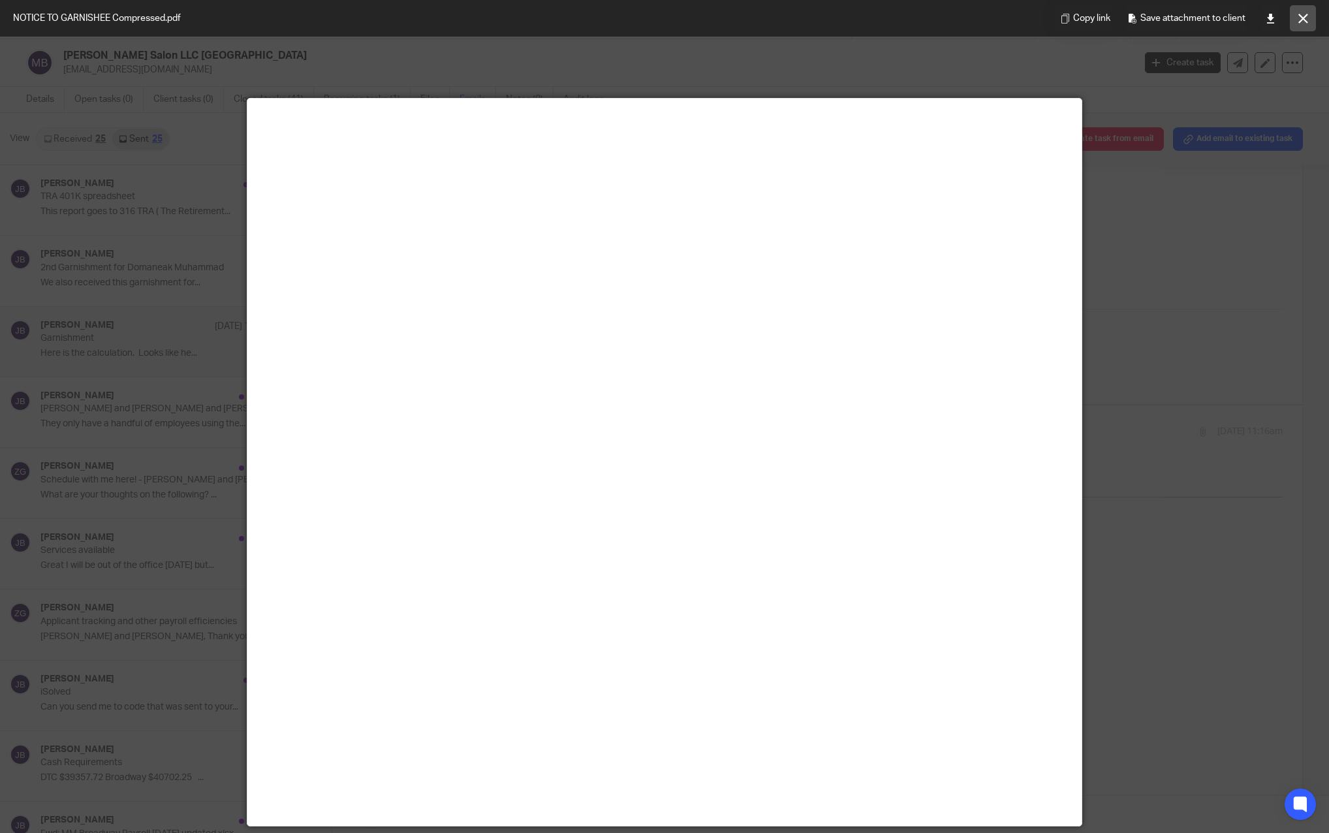
click at [1305, 18] on icon at bounding box center [1303, 19] width 10 height 10
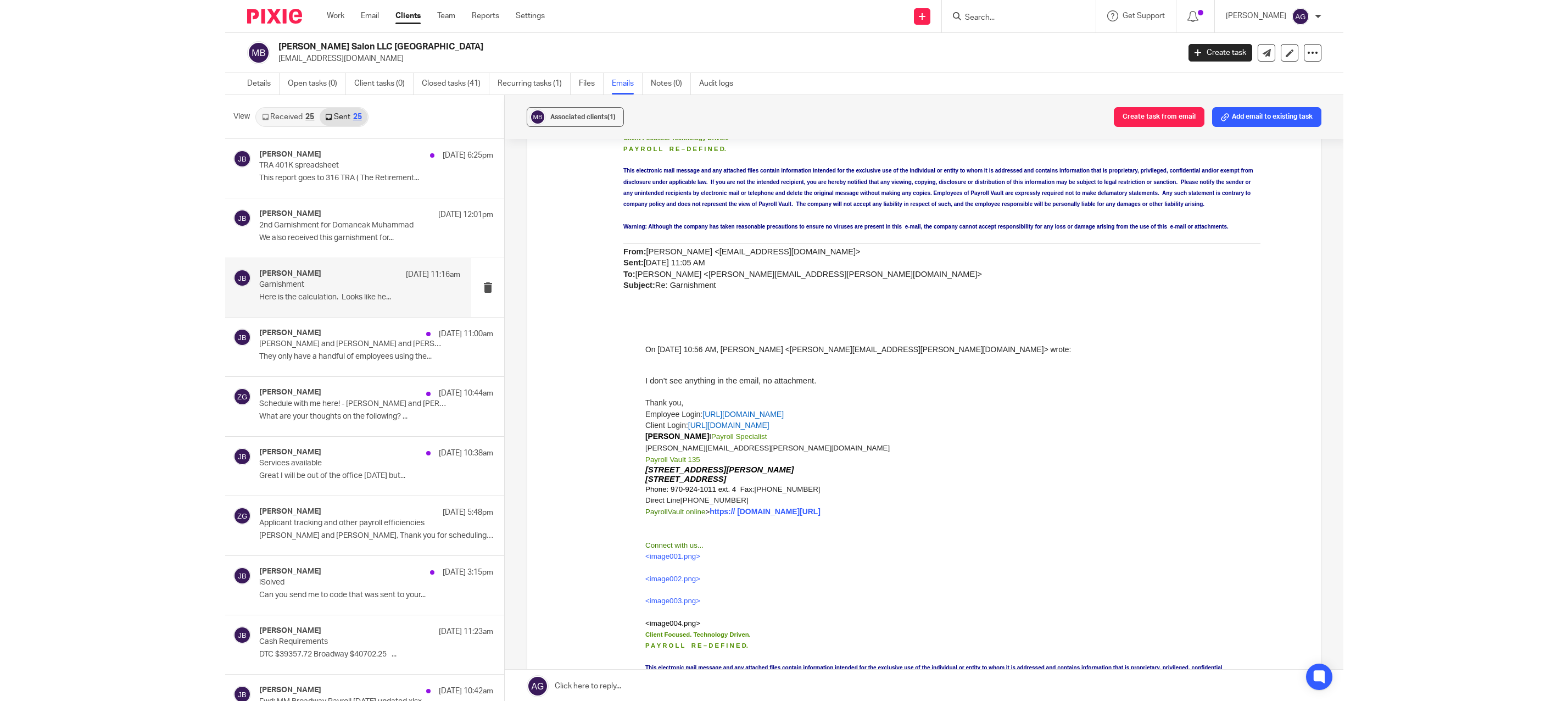
scroll to position [3843, 0]
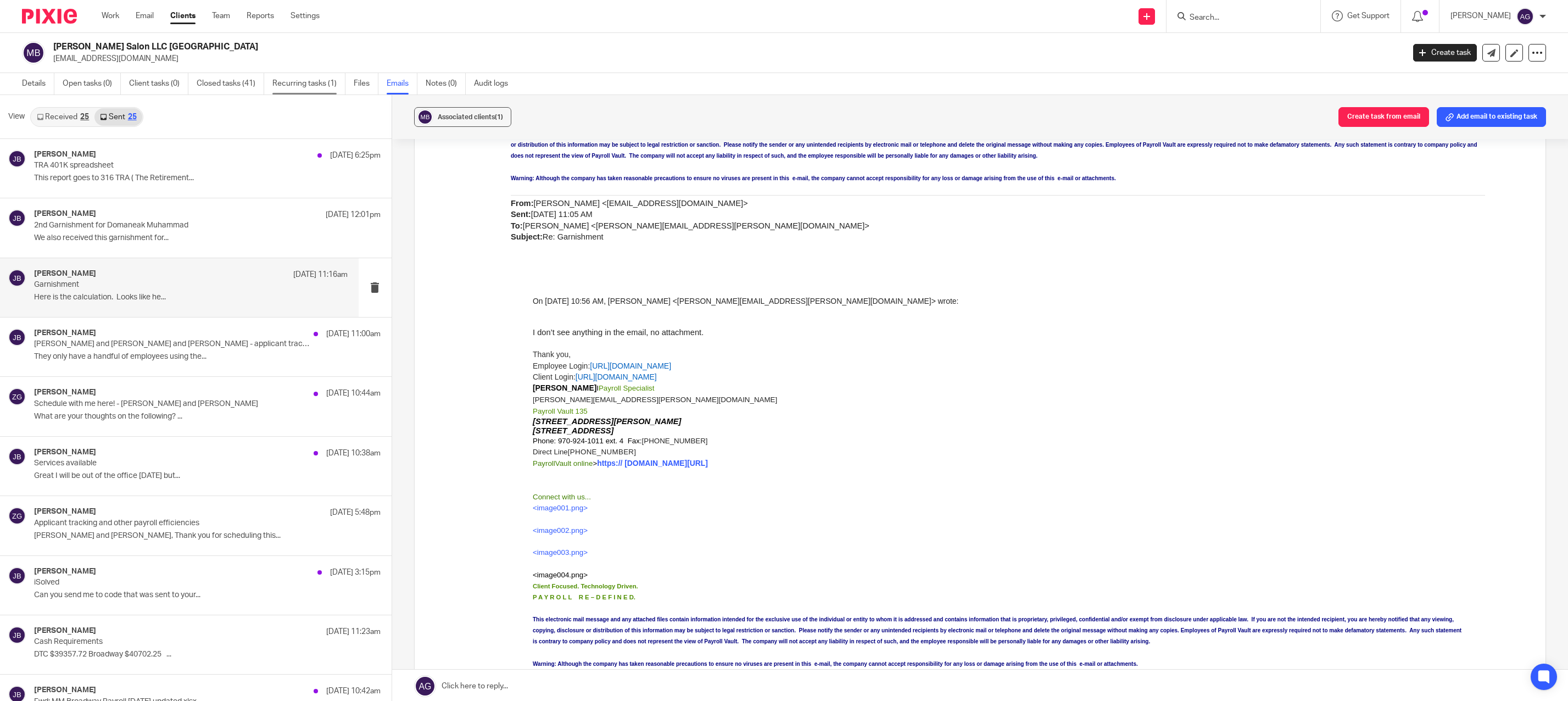
click at [304, 78] on link "Recurring tasks (1)" at bounding box center [309, 83] width 73 height 21
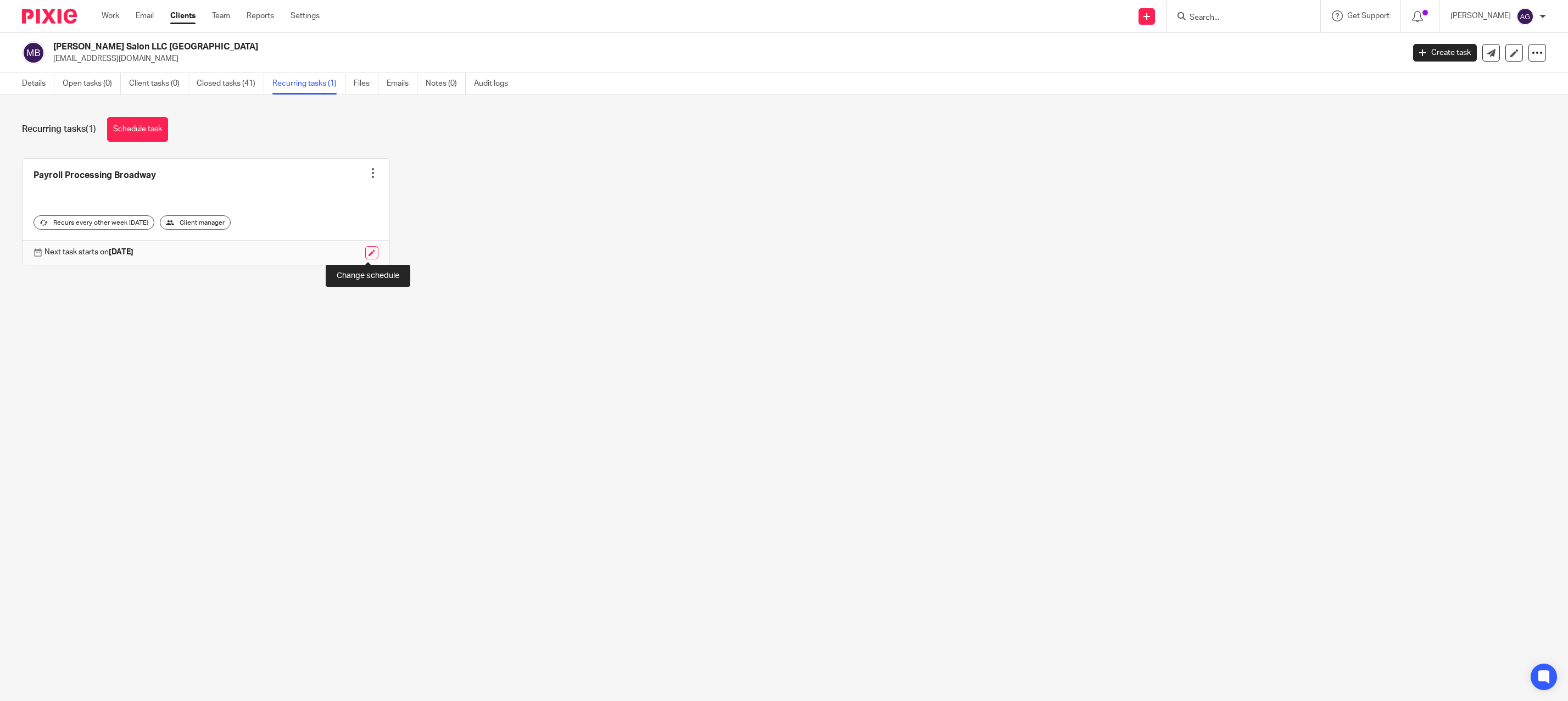
click at [368, 250] on link at bounding box center [372, 252] width 13 height 13
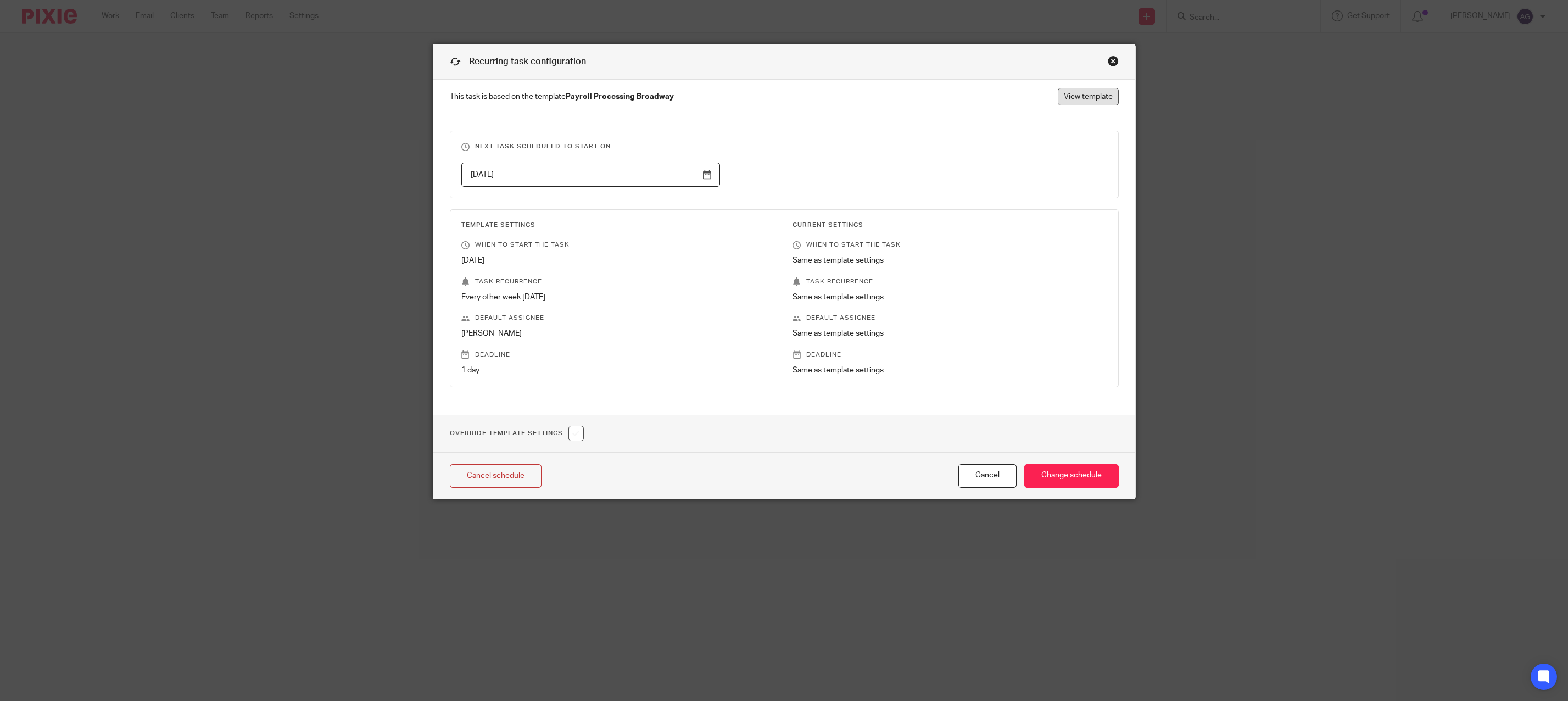
click at [1081, 96] on link "View template" at bounding box center [1088, 96] width 61 height 18
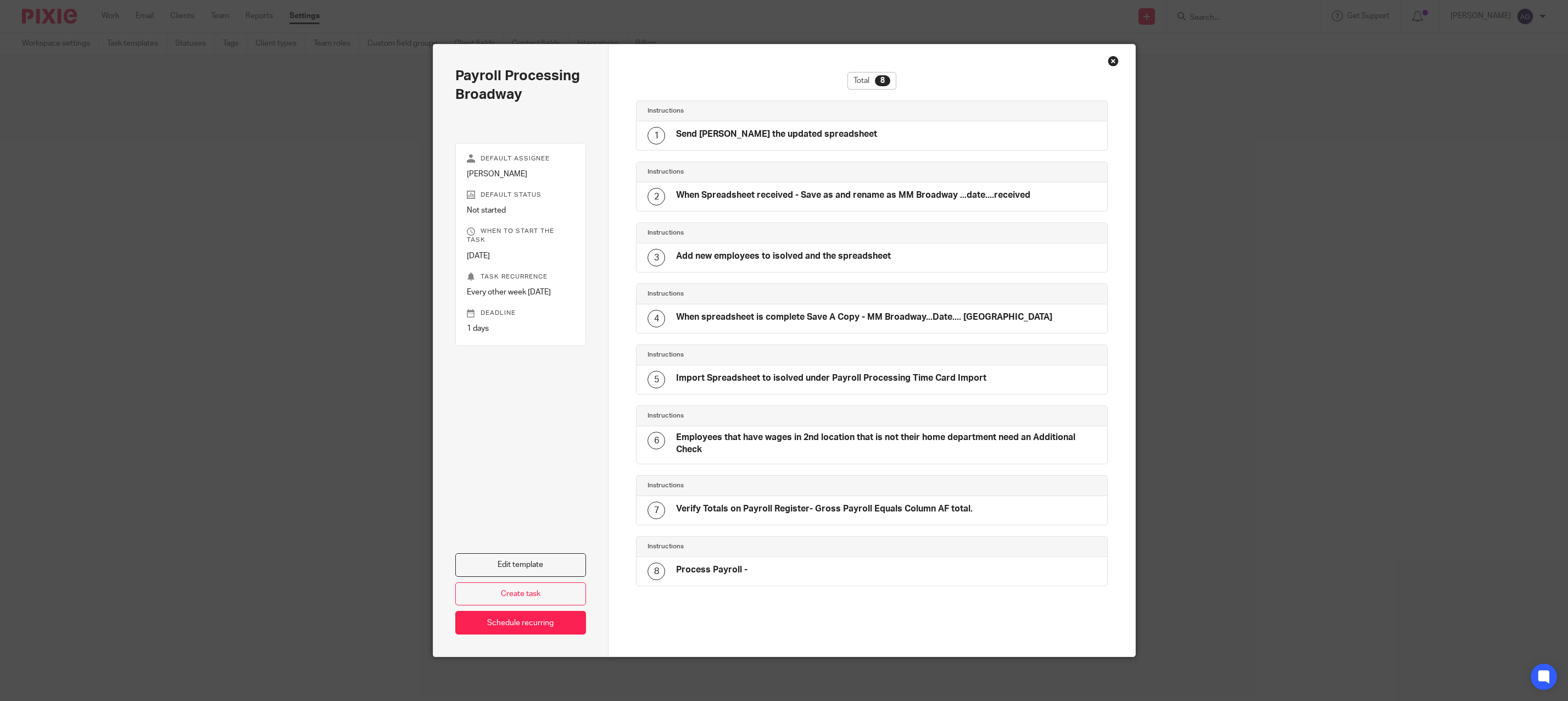
click at [1109, 59] on div "Close this dialog window" at bounding box center [1113, 61] width 11 height 11
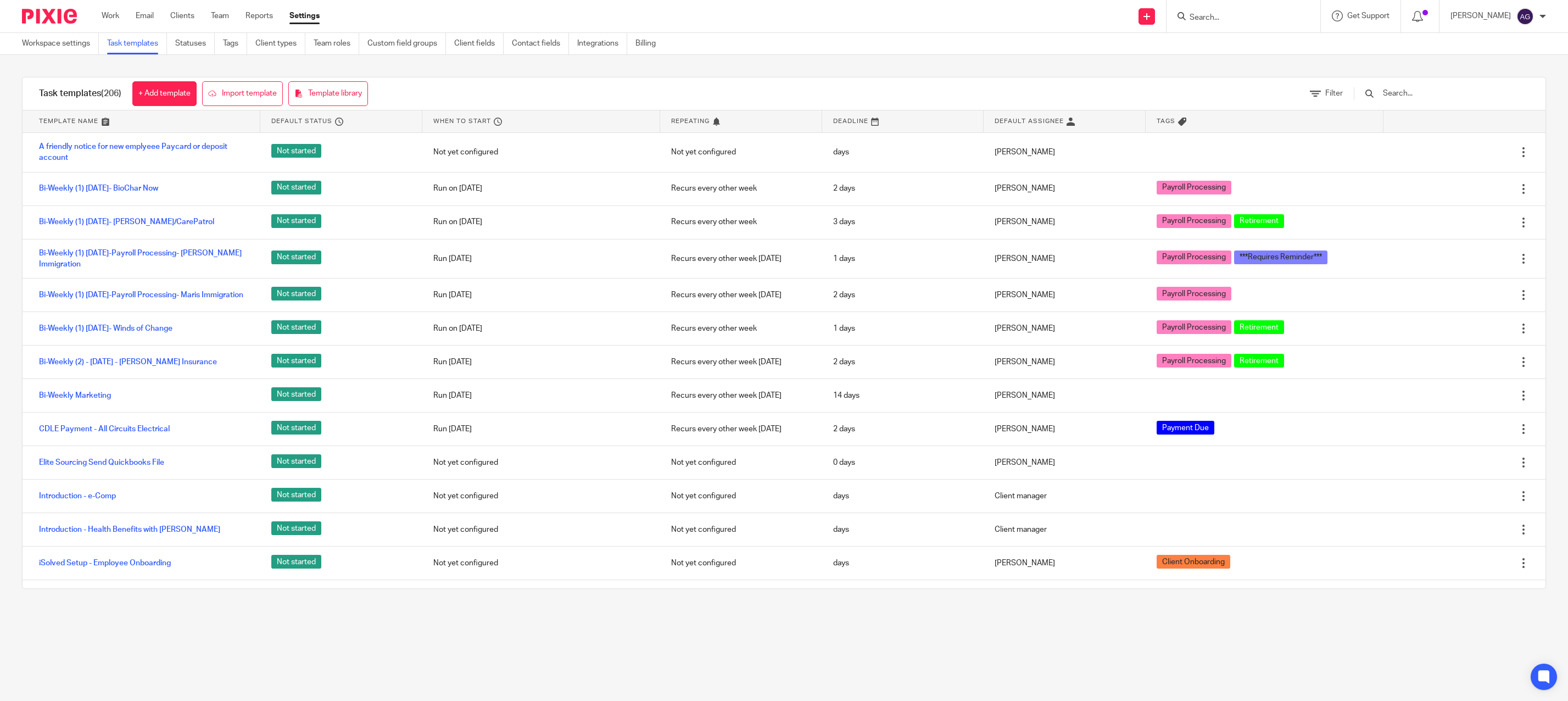
drag, startPoint x: 1005, startPoint y: 33, endPoint x: 1042, endPoint y: 33, distance: 37.0
click at [1009, 33] on div "Workspace settings Task templates Statuses Tags Client types Team roles Custom …" at bounding box center [784, 44] width 1568 height 22
drag, startPoint x: 1200, startPoint y: 13, endPoint x: 1243, endPoint y: 33, distance: 47.4
click at [1200, 13] on input "Search" at bounding box center [1237, 19] width 98 height 10
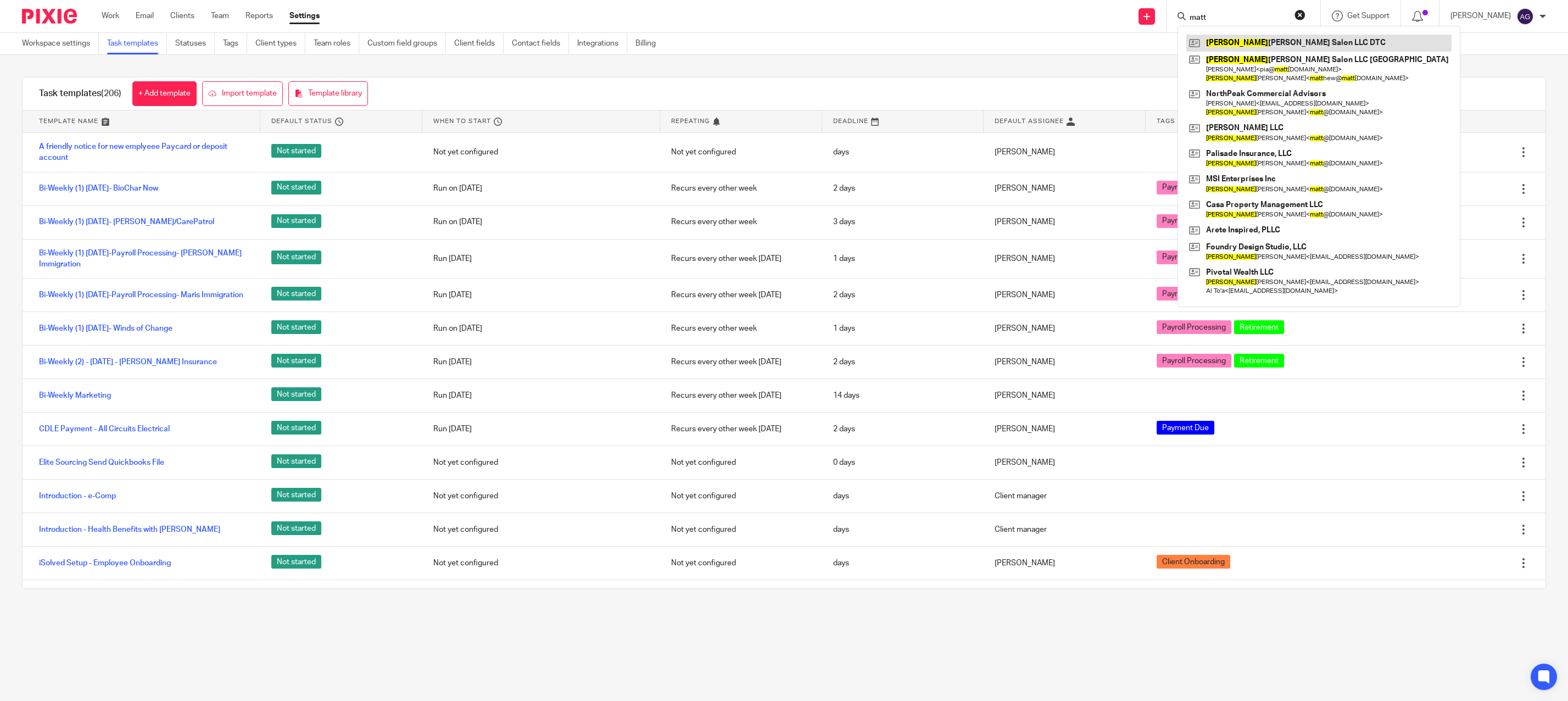
type input "matt"
click at [1253, 42] on link at bounding box center [1318, 43] width 265 height 17
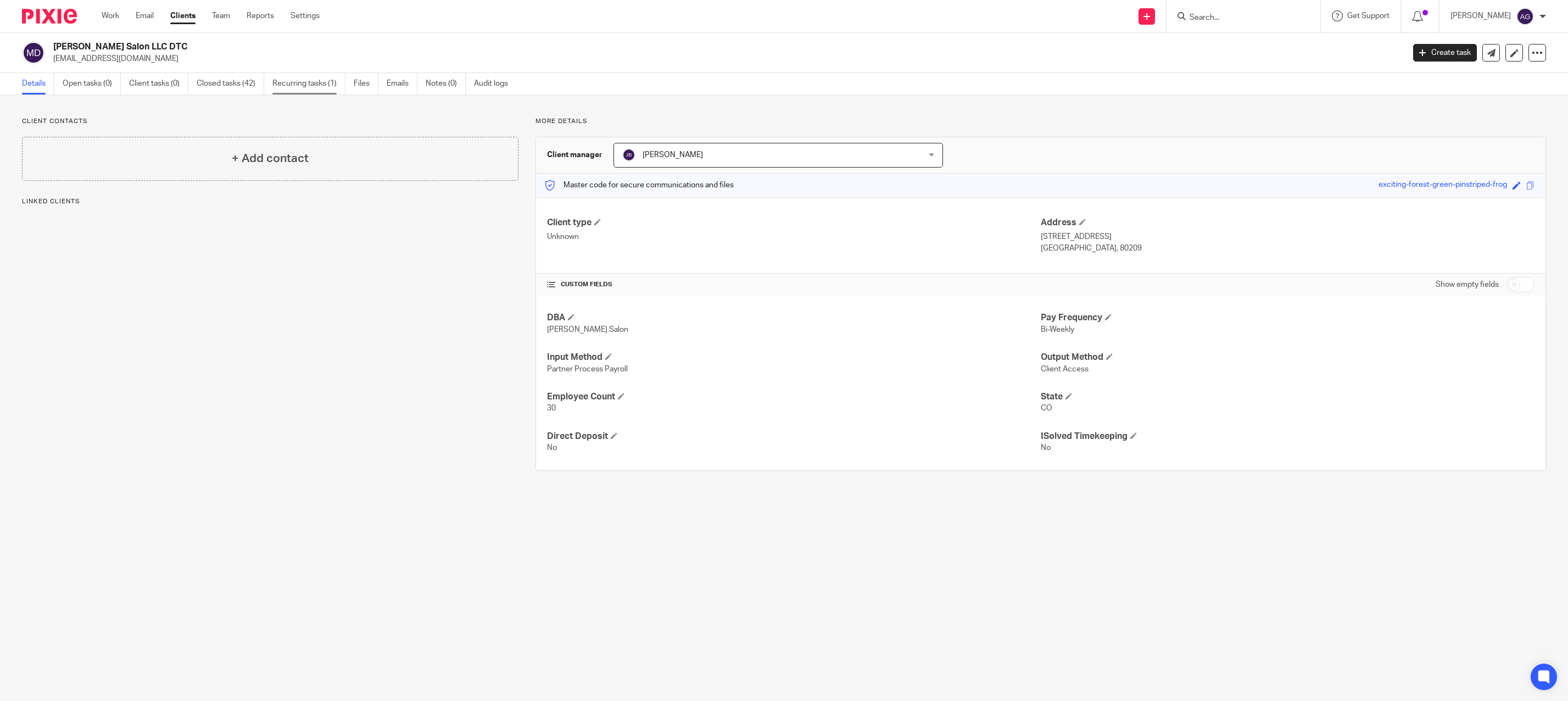
click at [296, 82] on link "Recurring tasks (1)" at bounding box center [309, 83] width 73 height 21
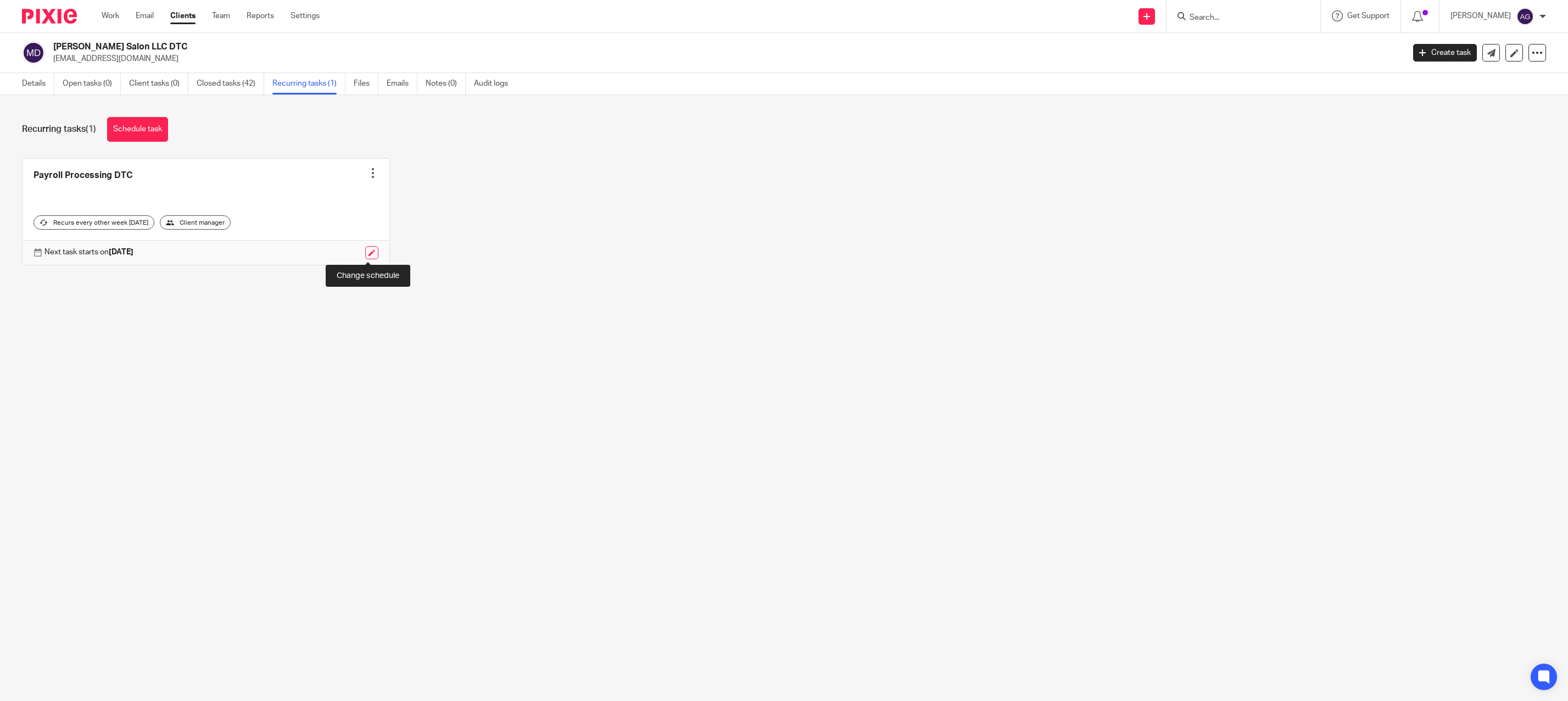
click at [365, 249] on link at bounding box center [372, 252] width 13 height 13
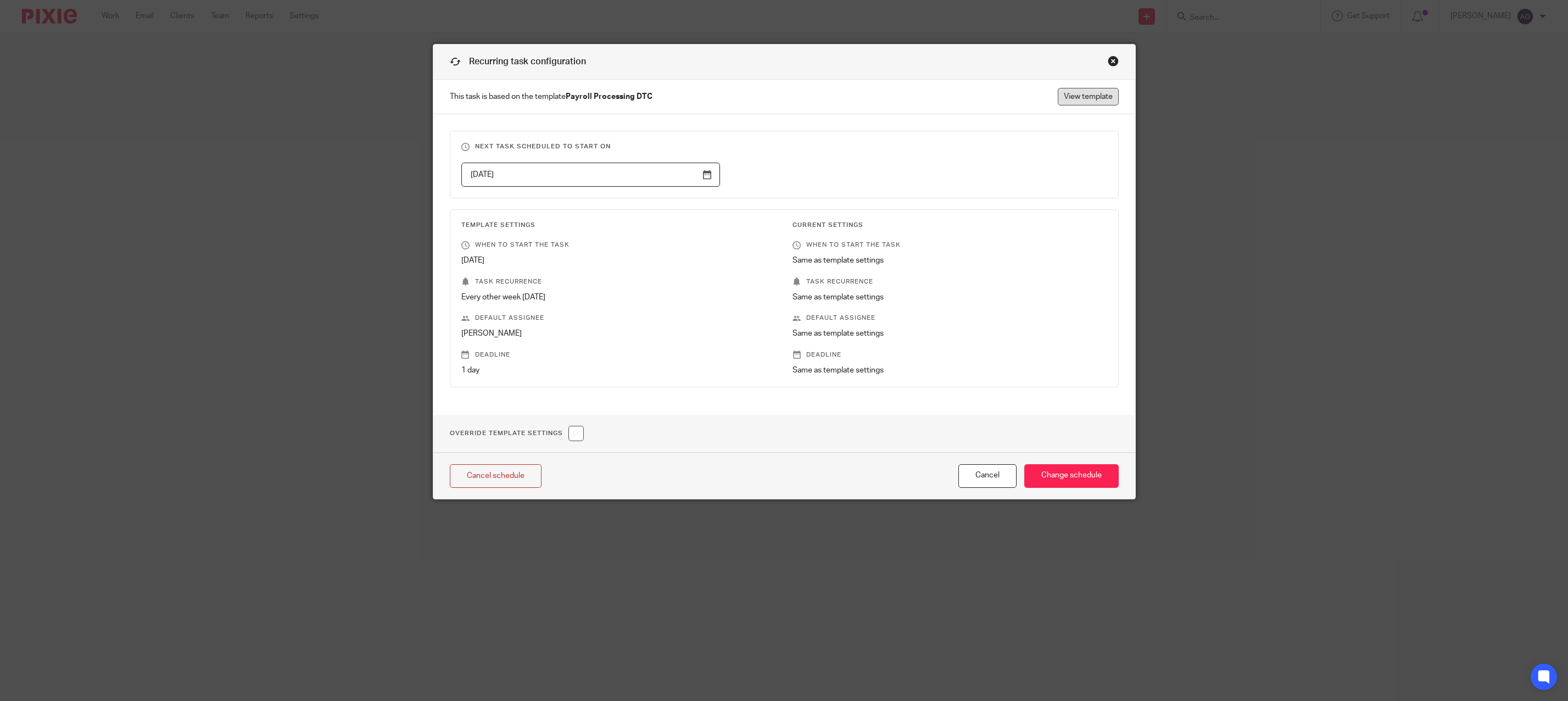
click at [1087, 98] on link "View template" at bounding box center [1088, 96] width 61 height 18
click at [1108, 61] on div "Close this dialog window" at bounding box center [1113, 61] width 11 height 11
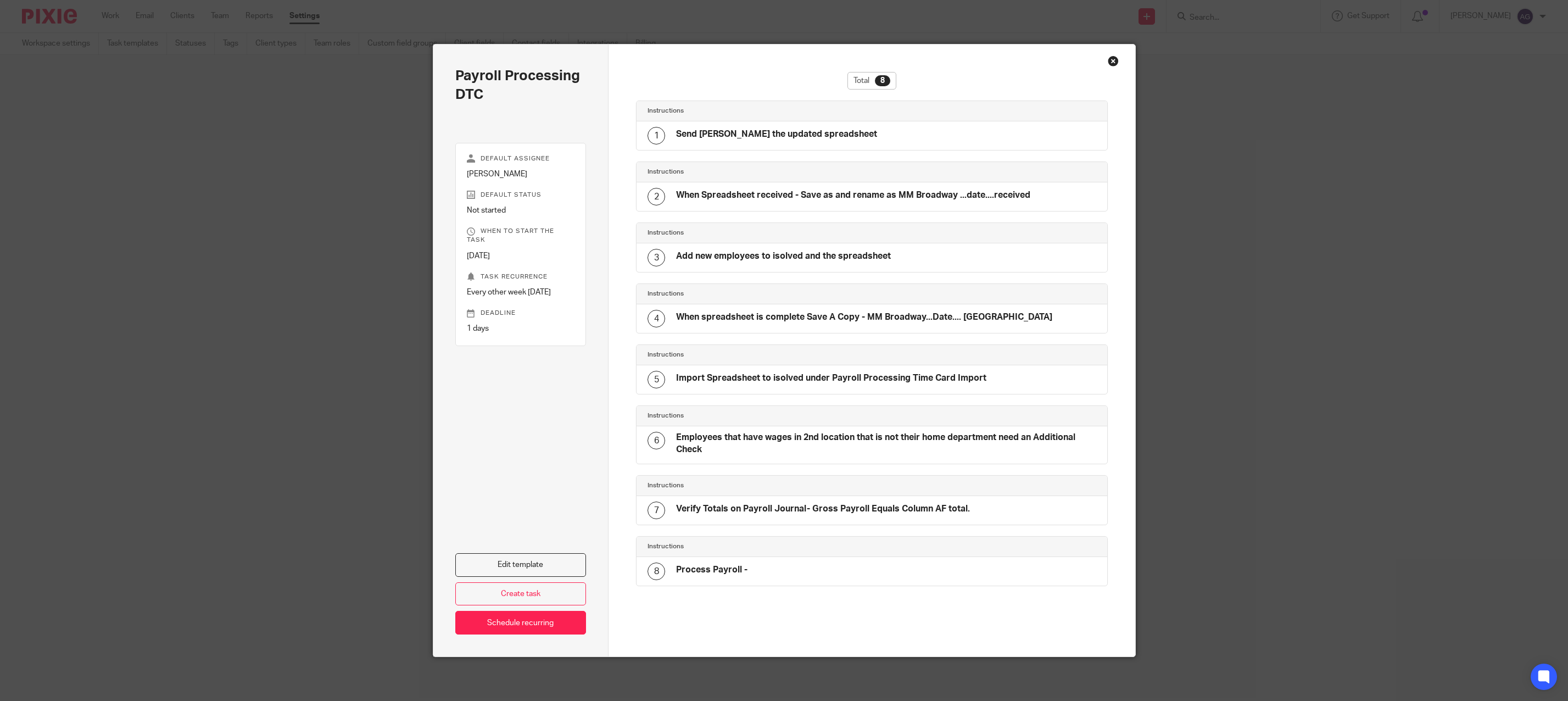
click at [704, 563] on div "8 Process Payroll -" at bounding box center [697, 571] width 100 height 18
click at [708, 565] on h4 "Process Payroll -" at bounding box center [712, 570] width 72 height 12
click at [560, 560] on link "Edit template" at bounding box center [521, 565] width 131 height 24
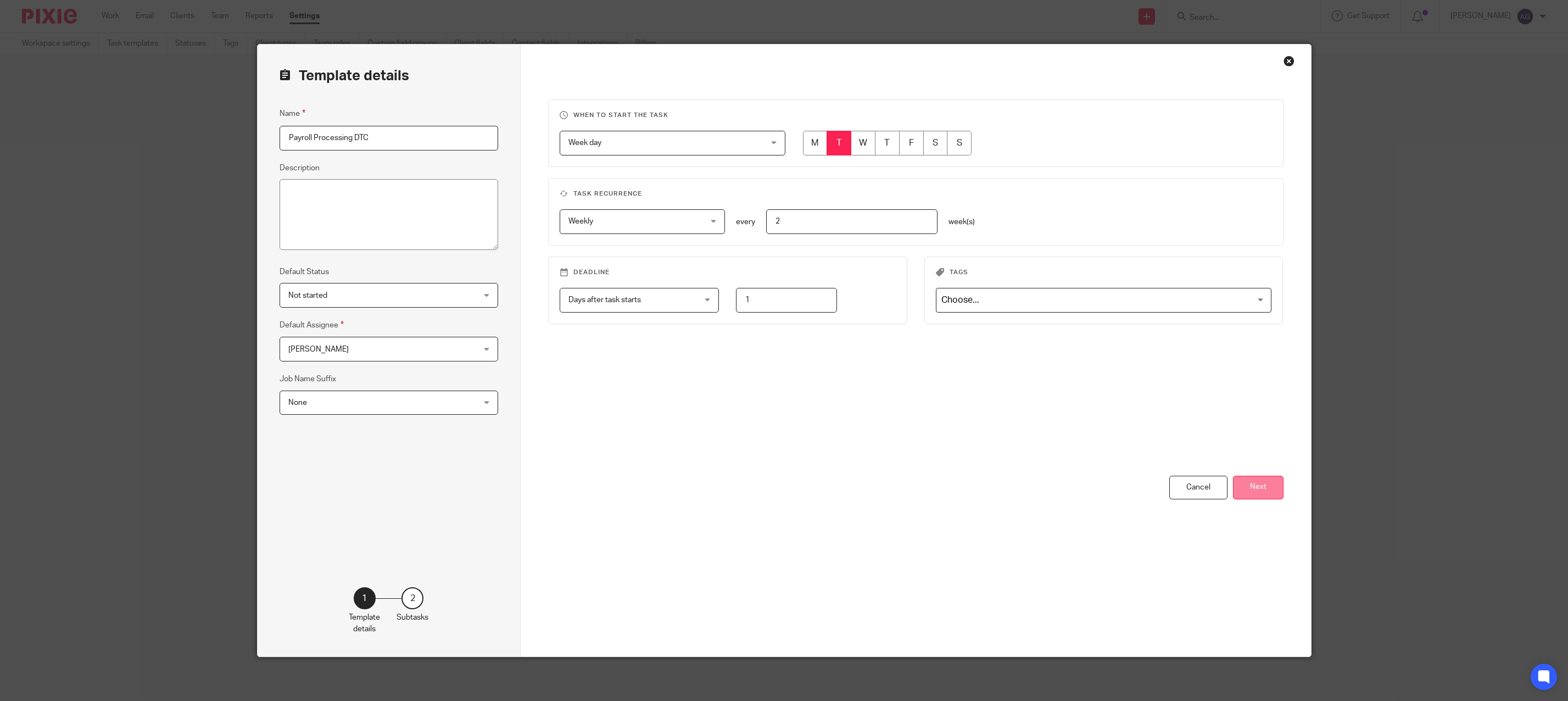
click at [1259, 488] on button "Next" at bounding box center [1258, 487] width 50 height 24
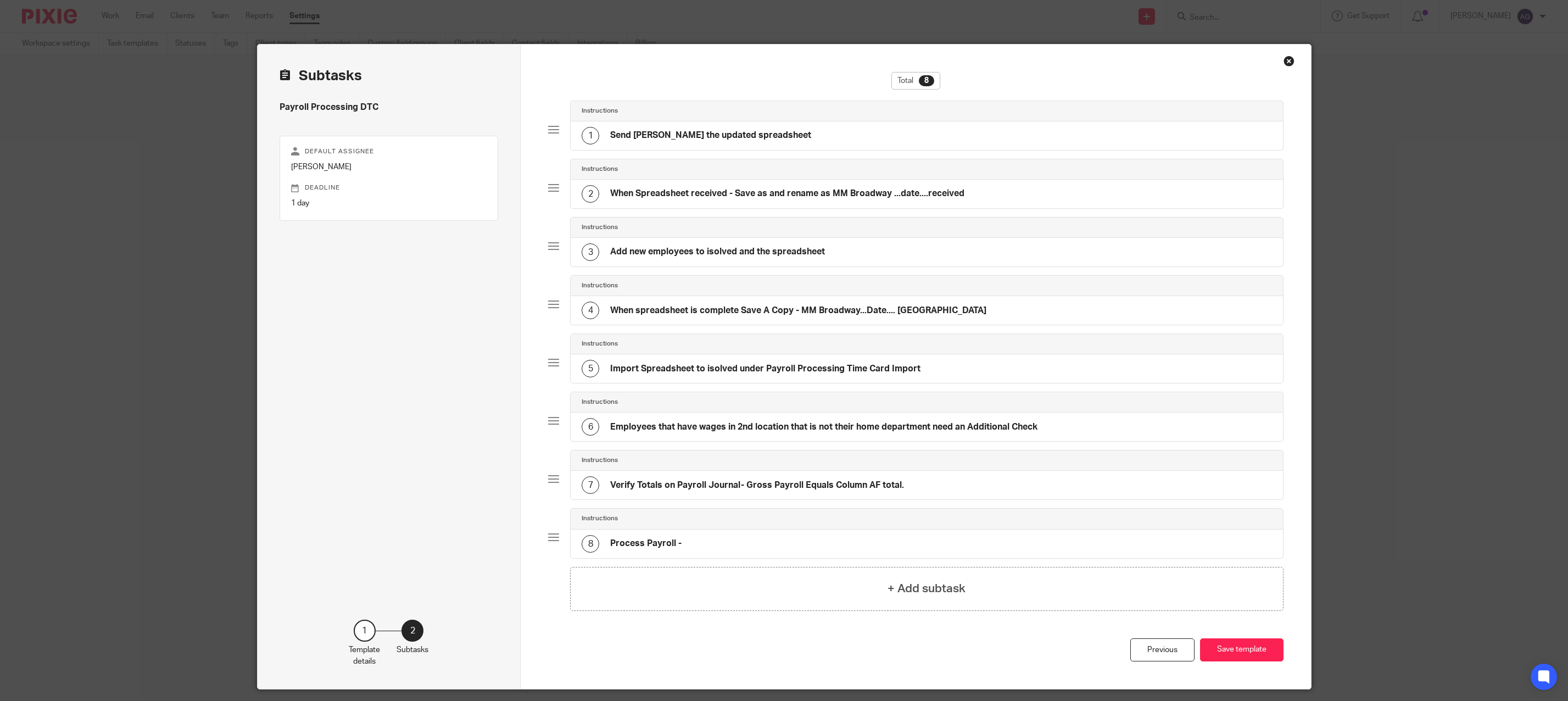
click at [720, 535] on div "8 Process Payroll -" at bounding box center [926, 544] width 712 height 29
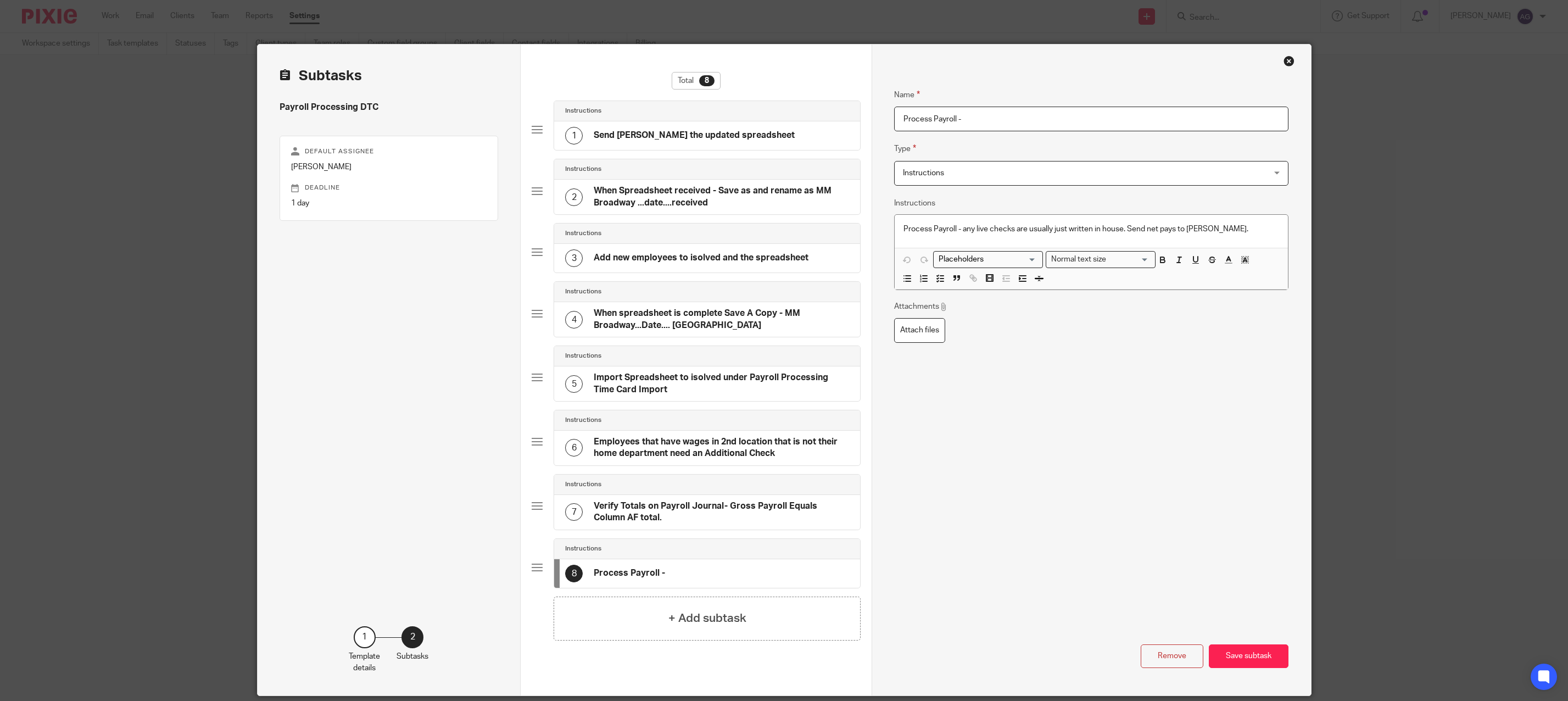
click at [676, 510] on h4 "Verify Totals on Payroll Journal- Gross Payroll Equals Column AF total." at bounding box center [722, 512] width 256 height 24
click at [652, 443] on h4 "Employees that have wages in 2nd location that is not their home department nee…" at bounding box center [722, 448] width 256 height 24
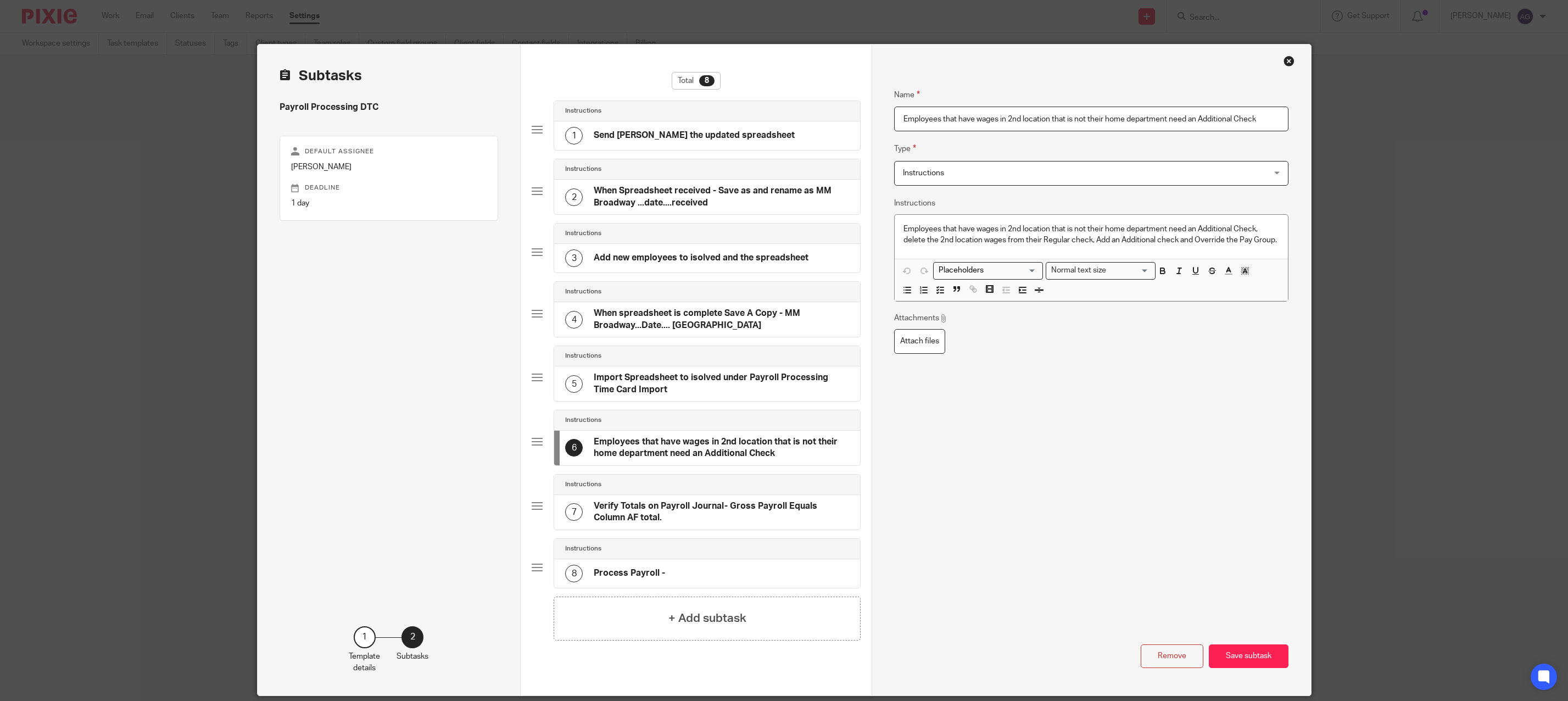
click at [664, 376] on h4 "Import Spreadsheet to isolved under Payroll Processing Time Card Import" at bounding box center [722, 384] width 256 height 24
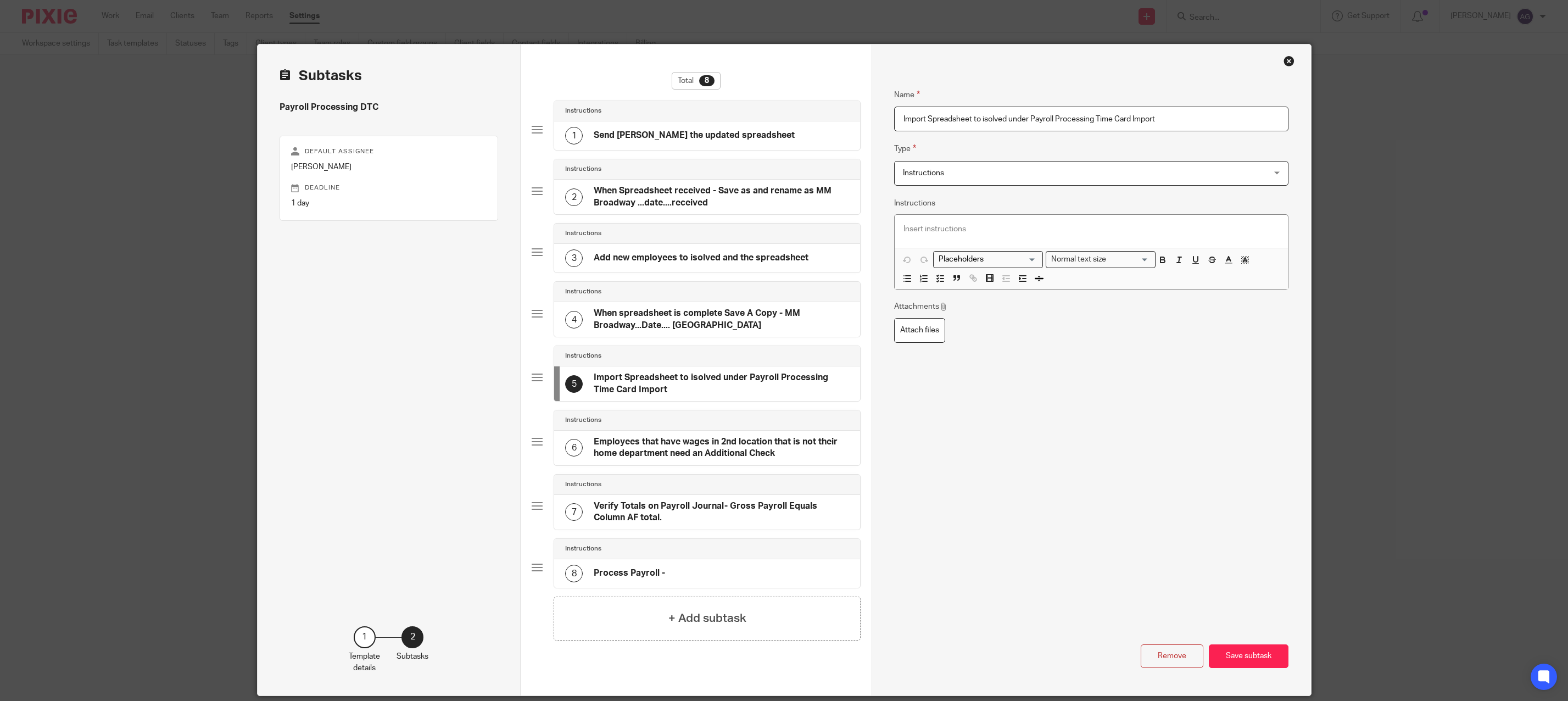
click at [1284, 56] on div "Close this dialog window" at bounding box center [1289, 61] width 11 height 11
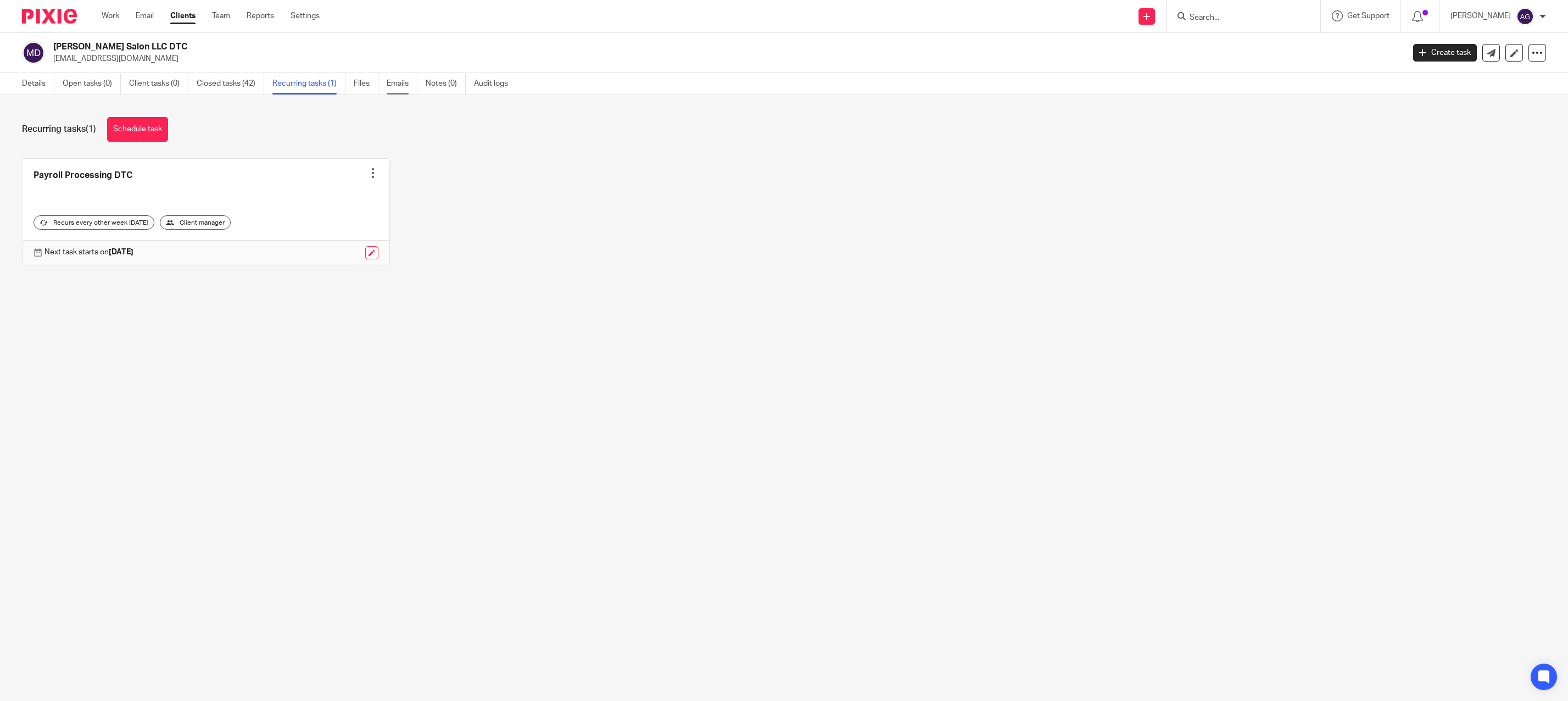
click at [411, 86] on link "Emails" at bounding box center [402, 83] width 31 height 21
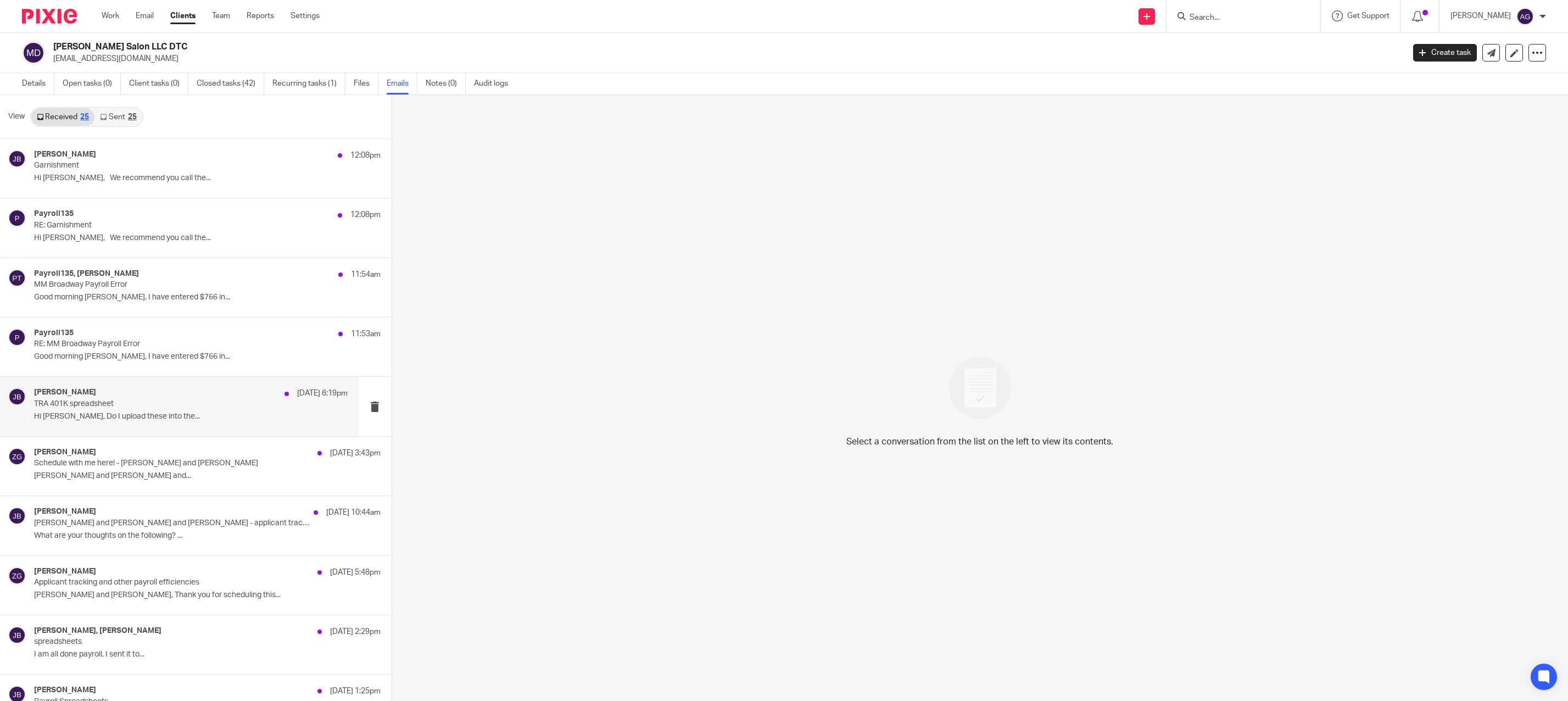
click at [163, 407] on p "TRA 401K spreadsheet" at bounding box center [159, 404] width 251 height 9
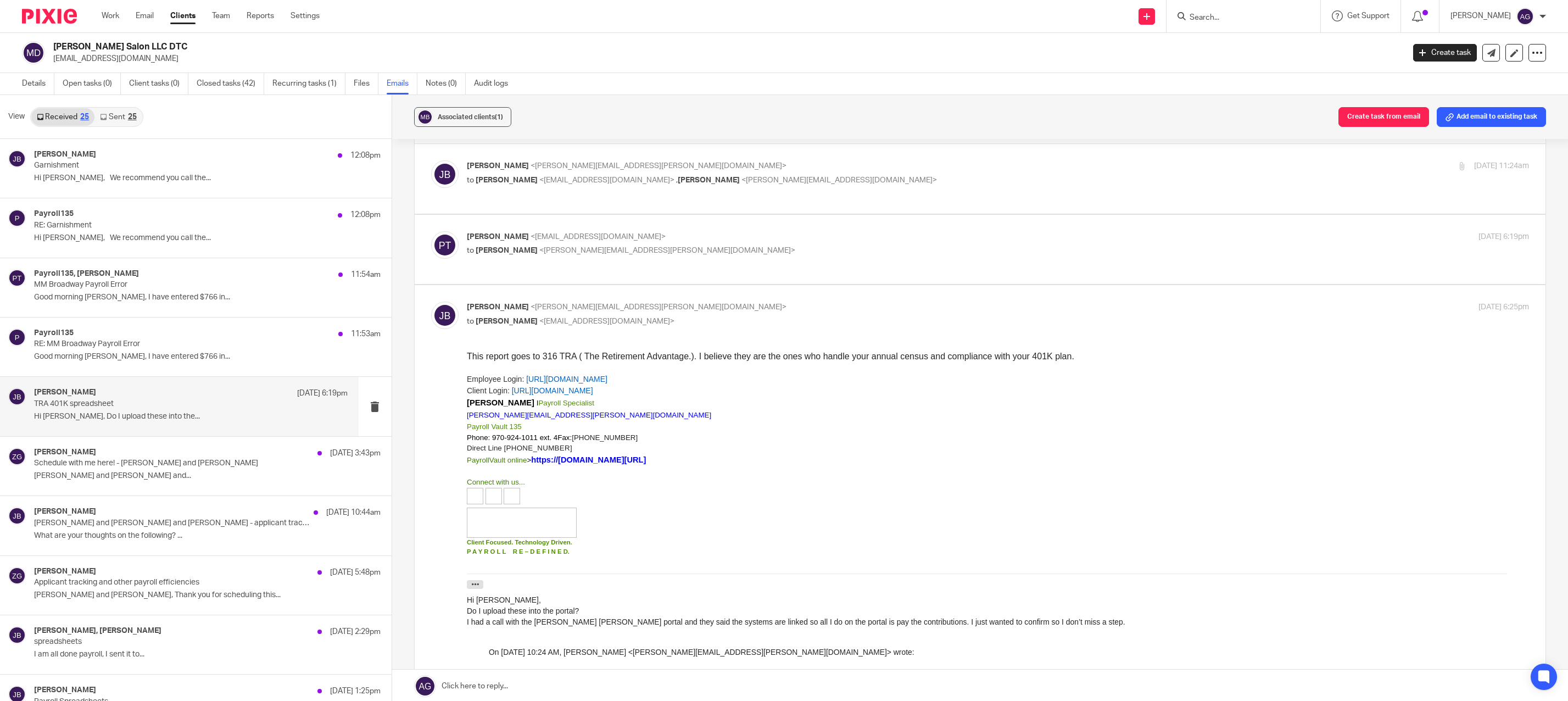
scroll to position [55, 0]
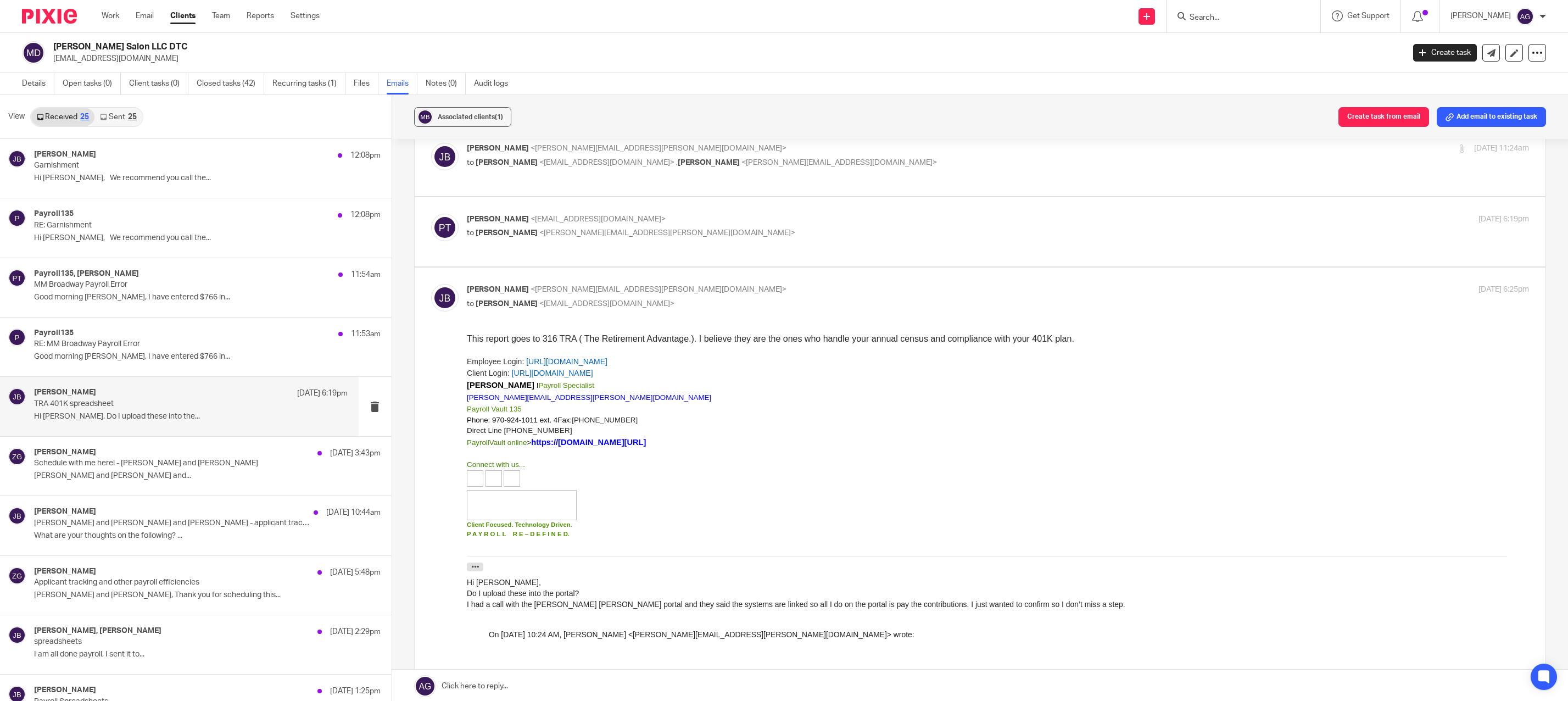
click at [541, 233] on span "<[PERSON_NAME][EMAIL_ADDRESS][PERSON_NAME][DOMAIN_NAME]>" at bounding box center [667, 232] width 256 height 8
checkbox input "true"
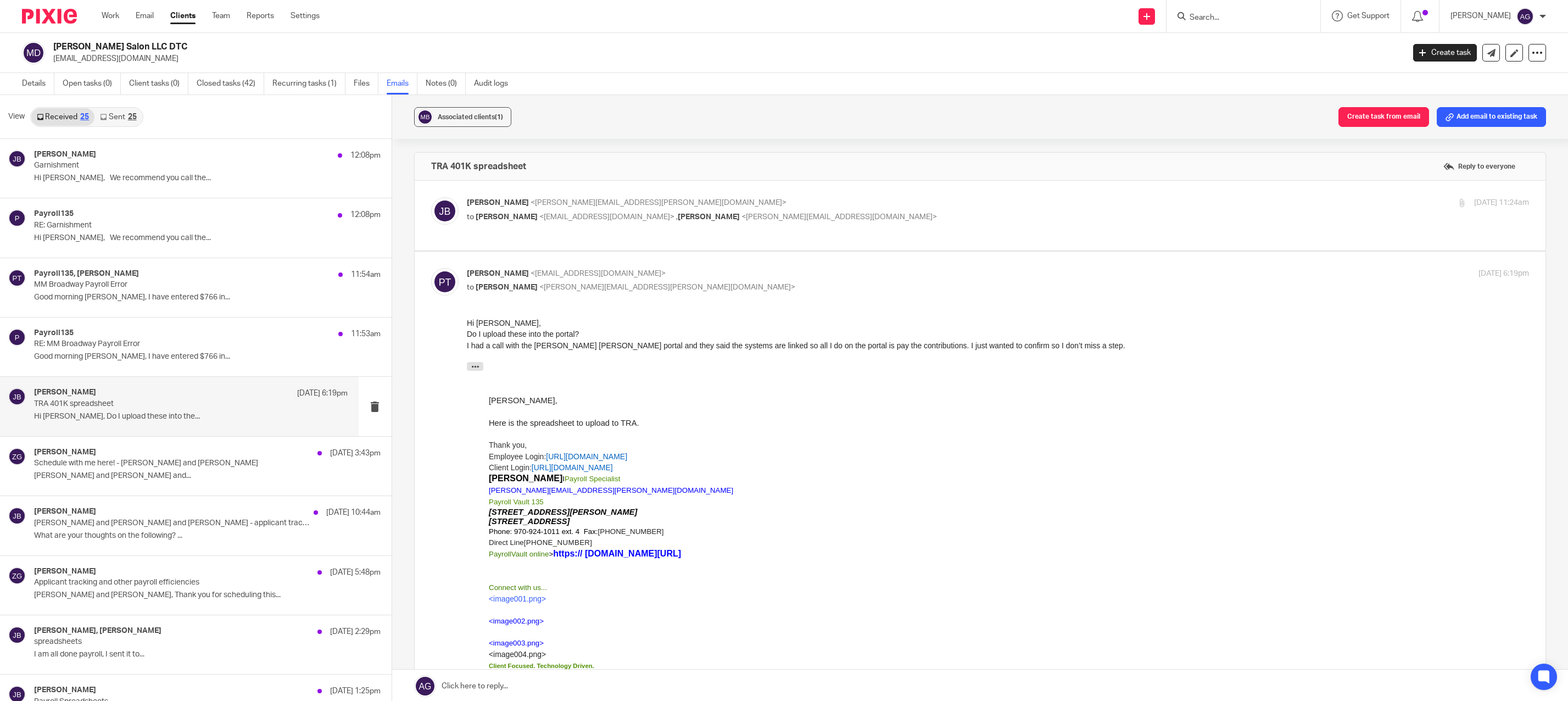
scroll to position [0, 0]
click at [556, 220] on span "<[EMAIL_ADDRESS][DOMAIN_NAME]>" at bounding box center [607, 217] width 135 height 8
checkbox input "true"
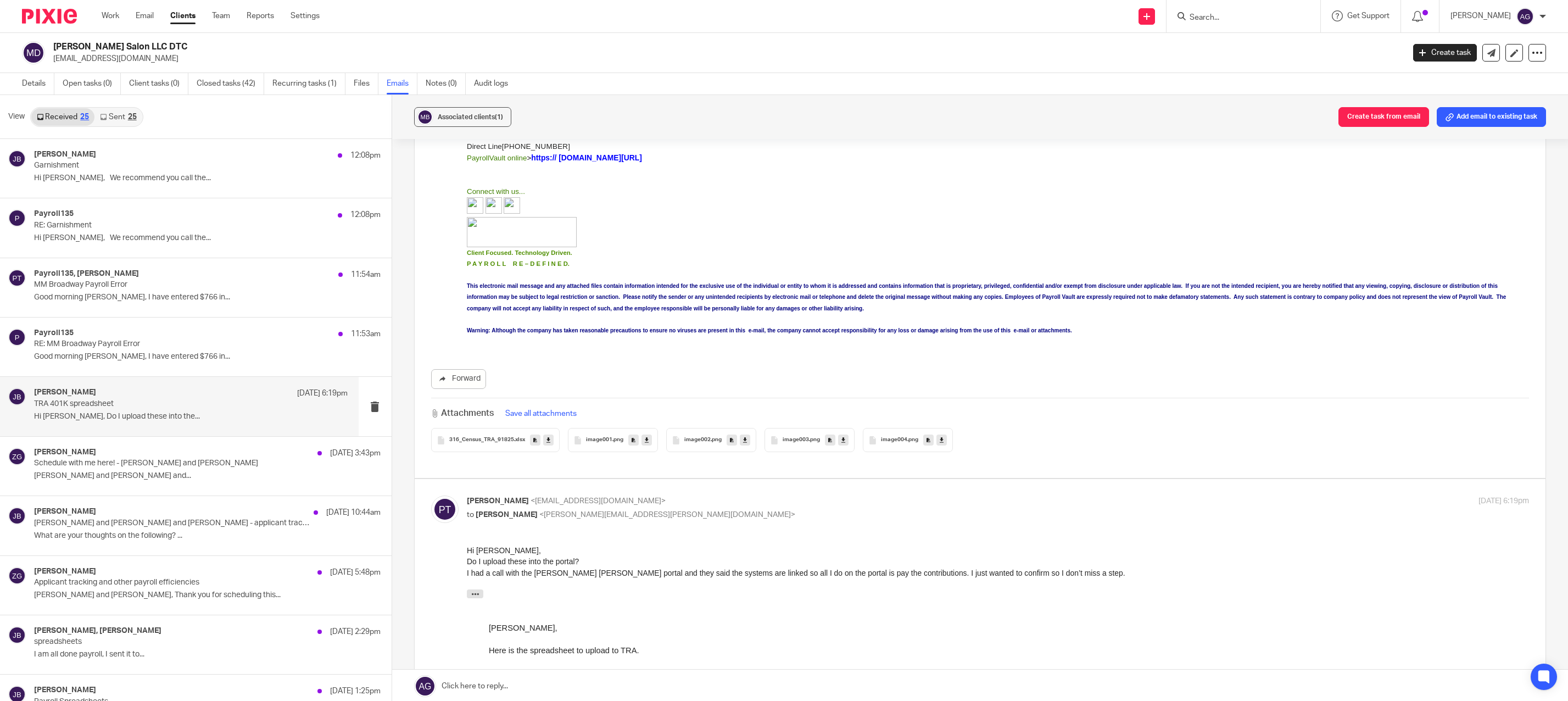
scroll to position [330, 0]
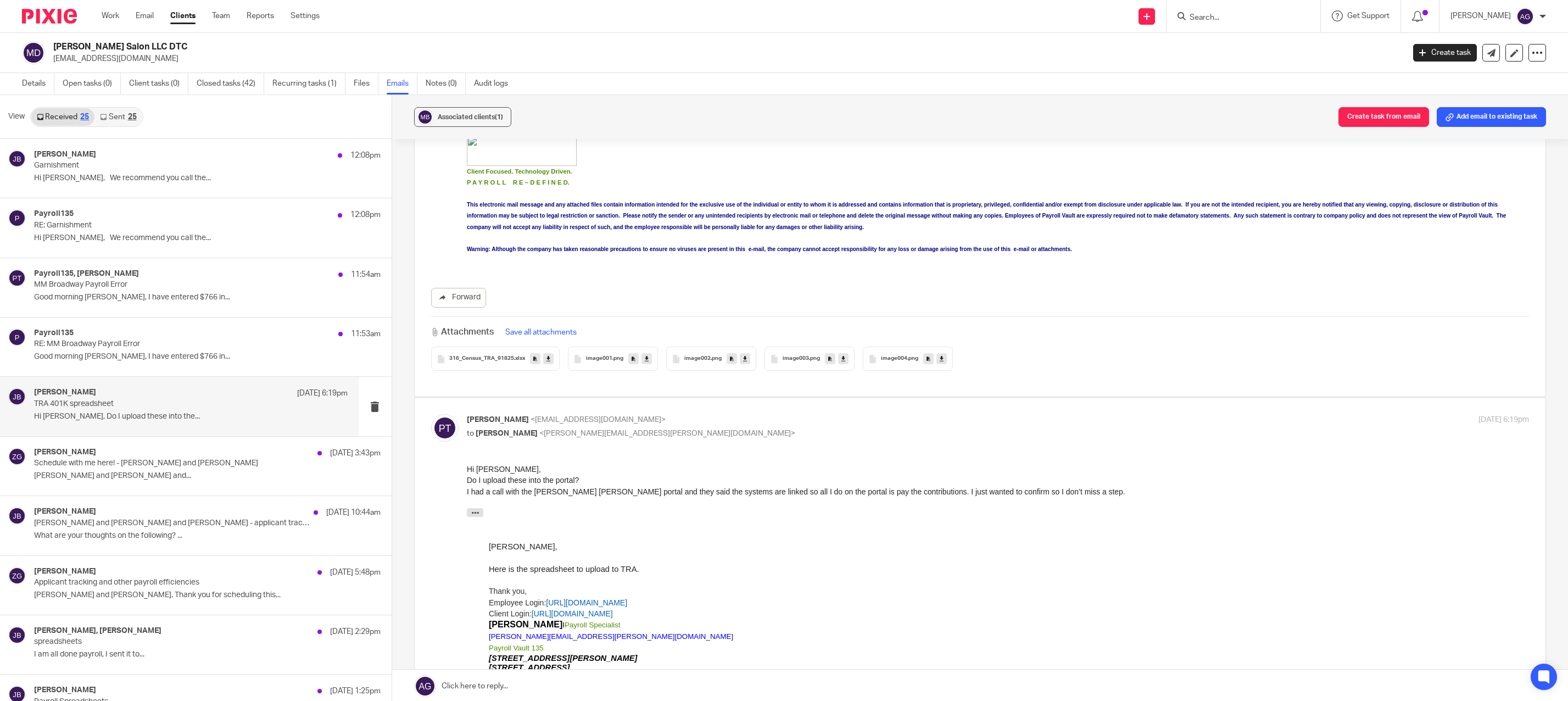
click at [505, 359] on span "316_Census_TRA_91825" at bounding box center [481, 358] width 65 height 7
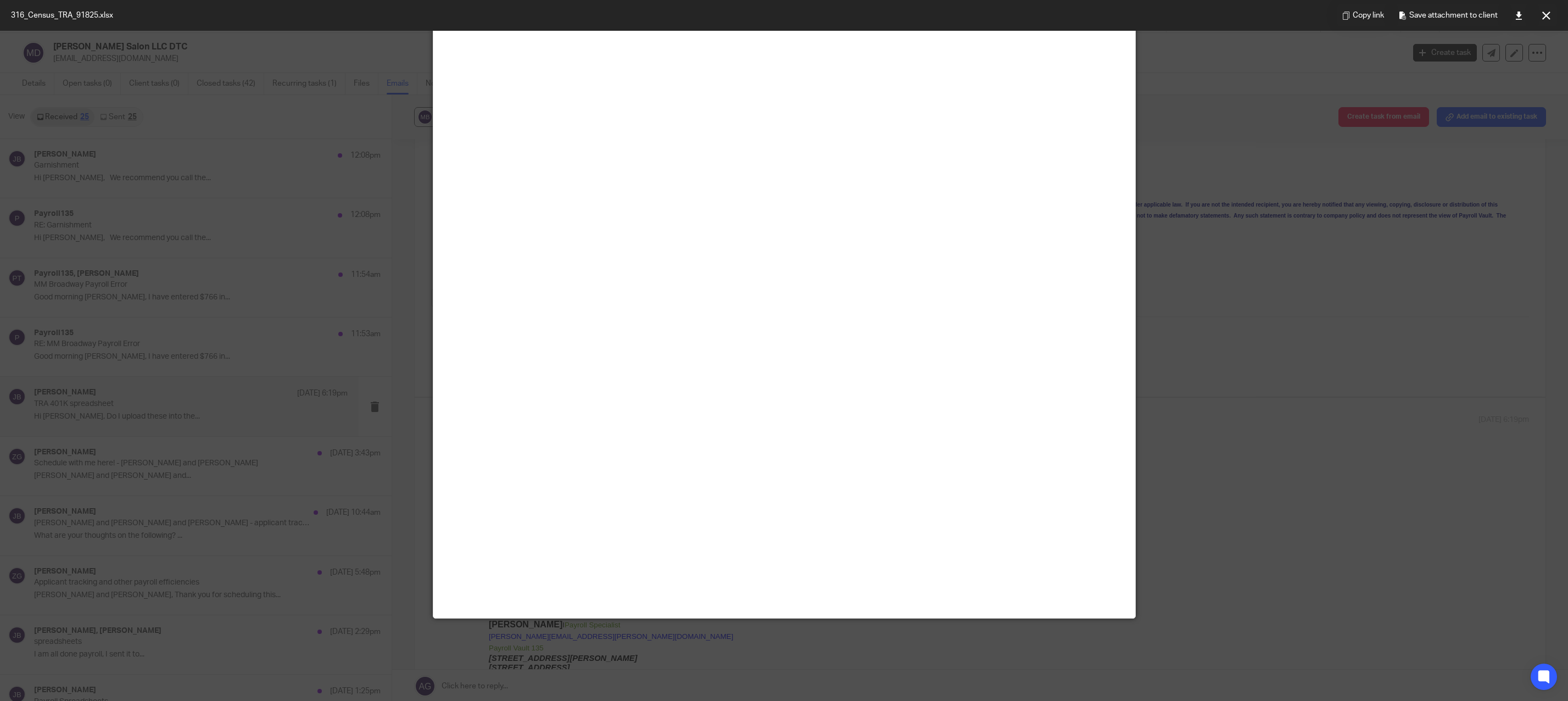
scroll to position [0, 0]
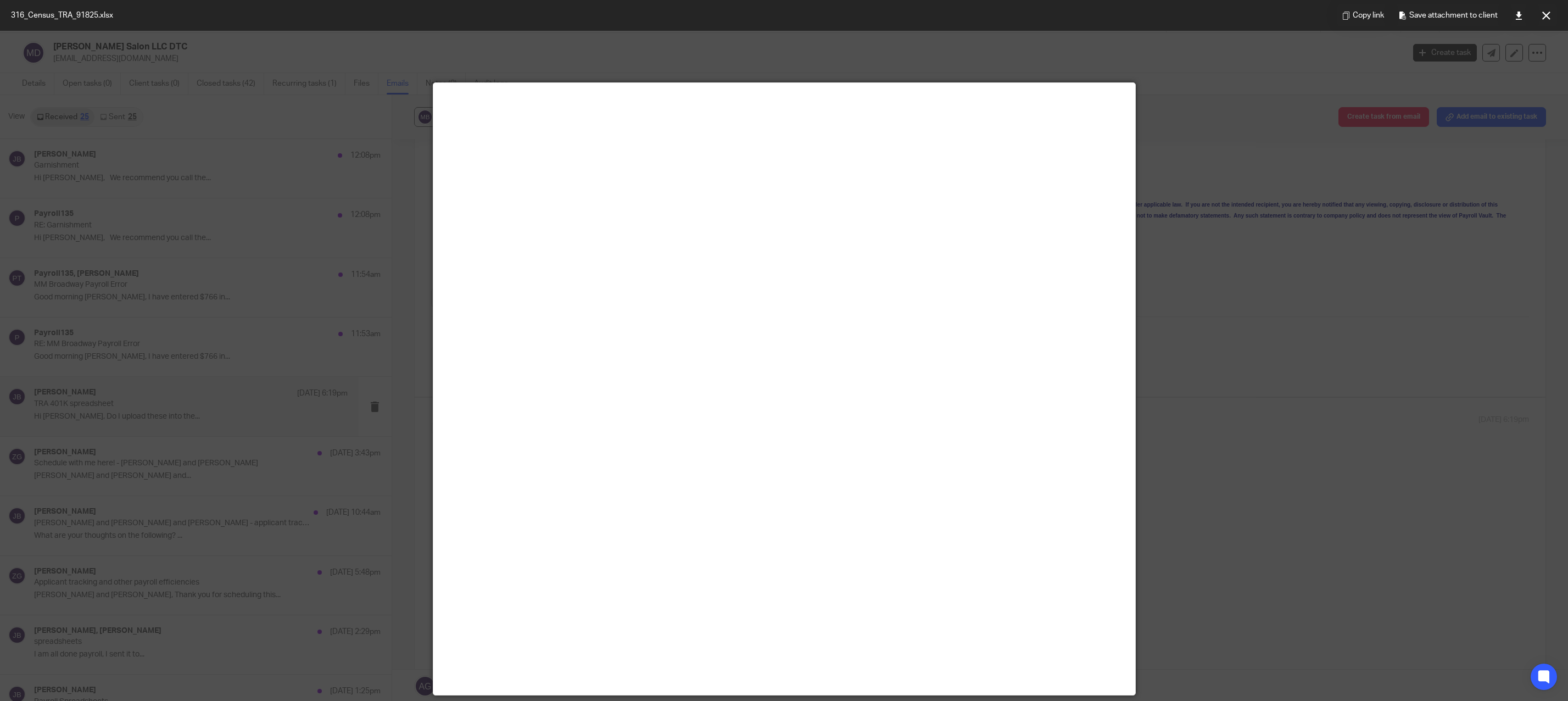
drag, startPoint x: 1266, startPoint y: 364, endPoint x: 1248, endPoint y: 363, distance: 18.0
click at [1265, 364] on div at bounding box center [784, 350] width 1568 height 701
drag, startPoint x: 1549, startPoint y: 12, endPoint x: 1538, endPoint y: 23, distance: 15.6
click at [1549, 12] on icon at bounding box center [1546, 16] width 8 height 8
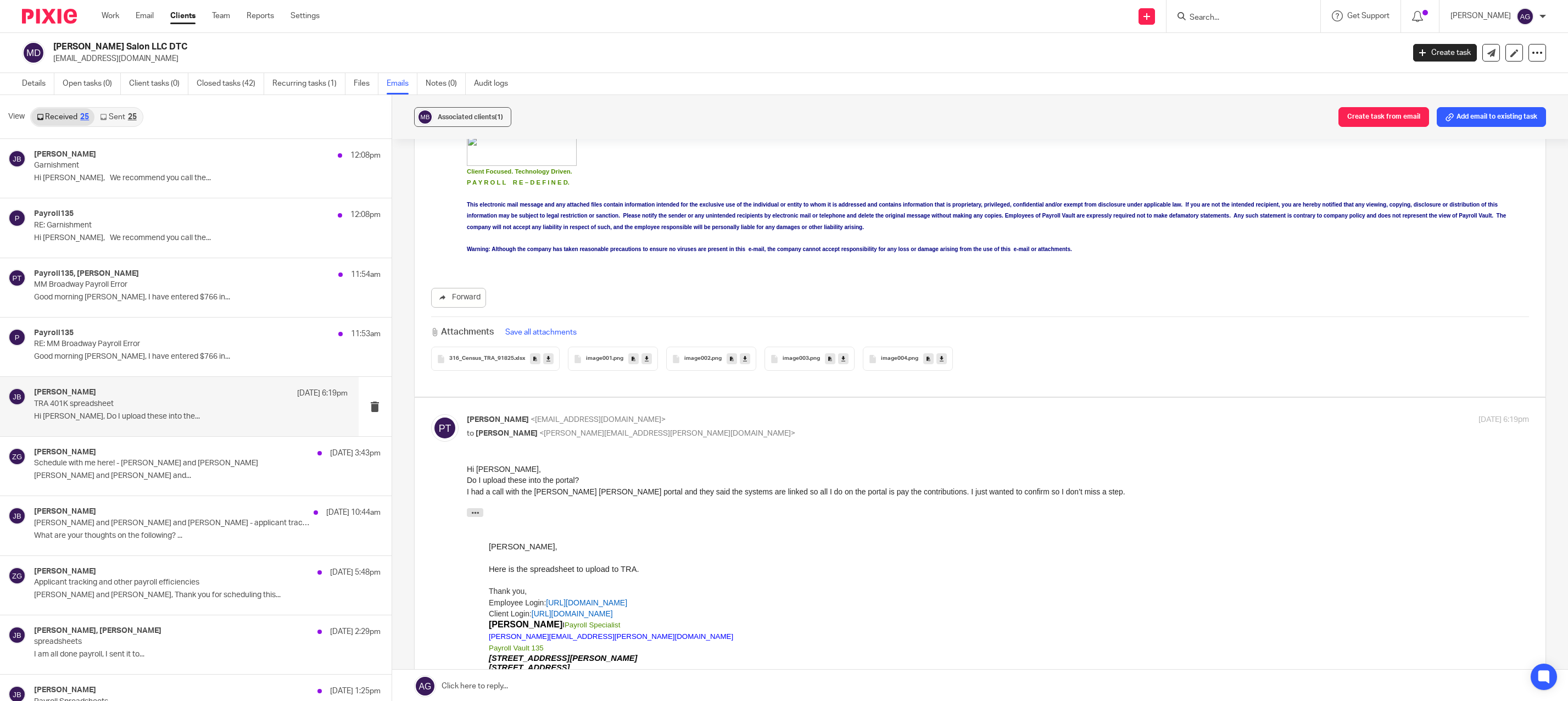
click at [548, 358] on icon at bounding box center [548, 359] width 4 height 8
click at [1032, 133] on div "Associated clients (1) Create task from email Add email to existing task" at bounding box center [980, 117] width 1176 height 44
